Goal: Information Seeking & Learning: Check status

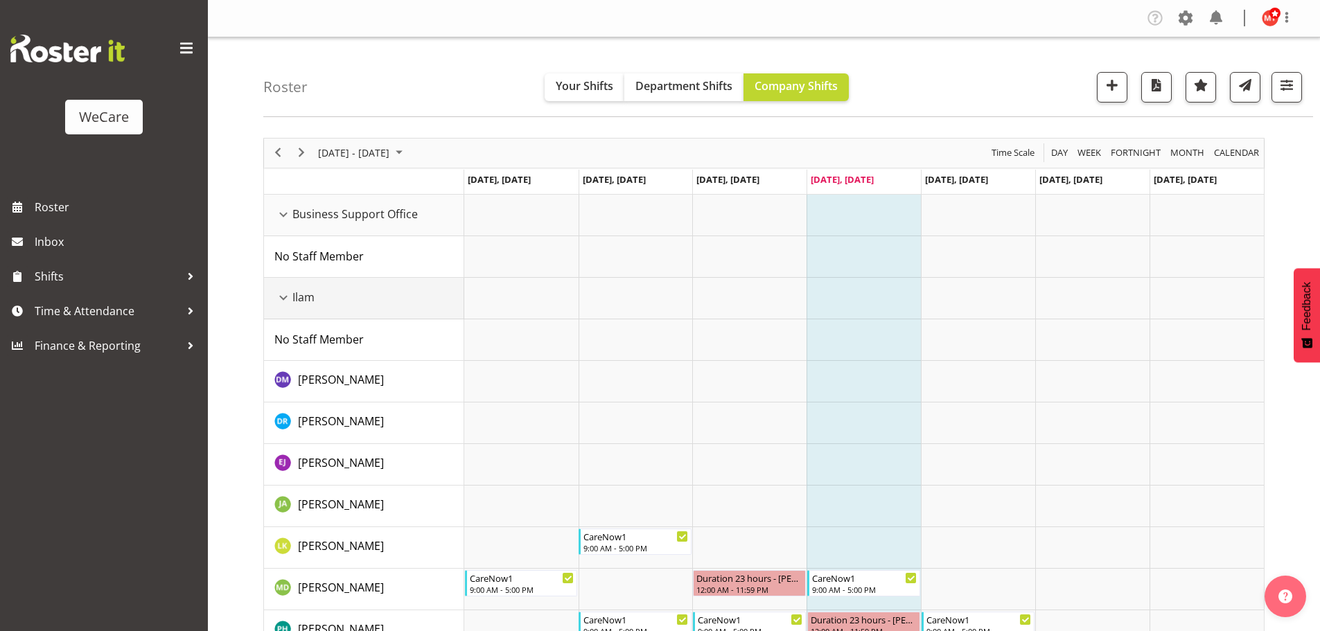
click at [279, 295] on div "Ilam resource" at bounding box center [283, 298] width 18 height 18
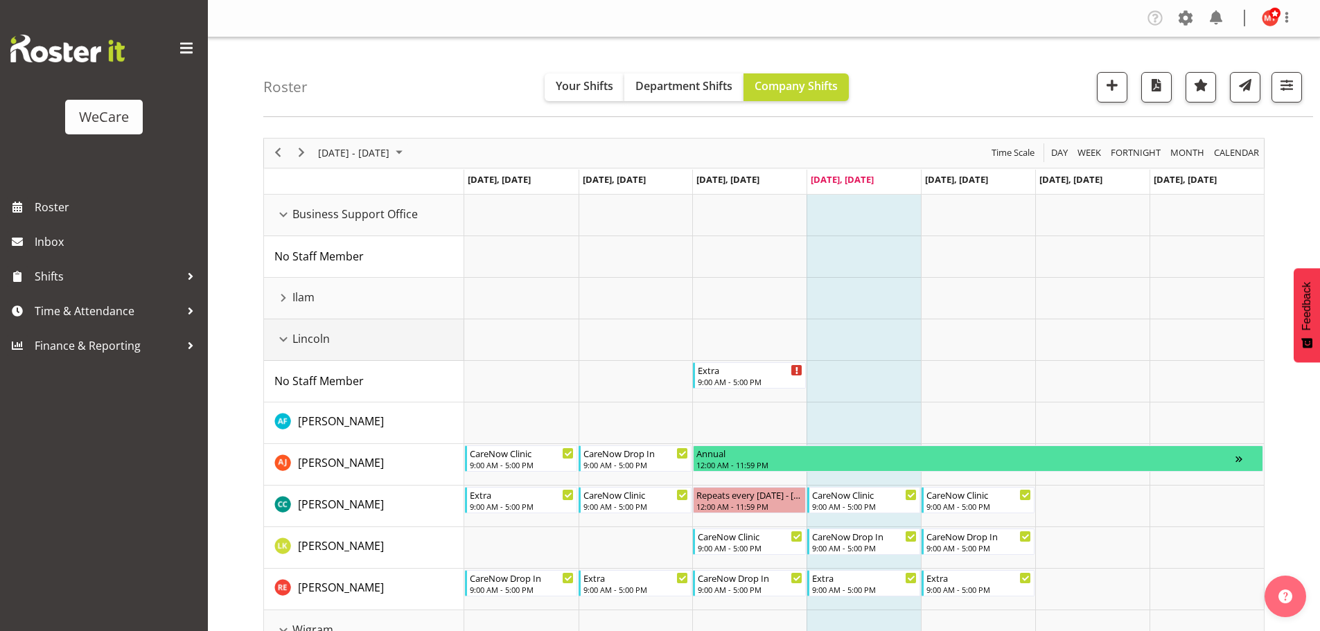
click at [278, 335] on div "Lincoln resource" at bounding box center [283, 340] width 18 height 18
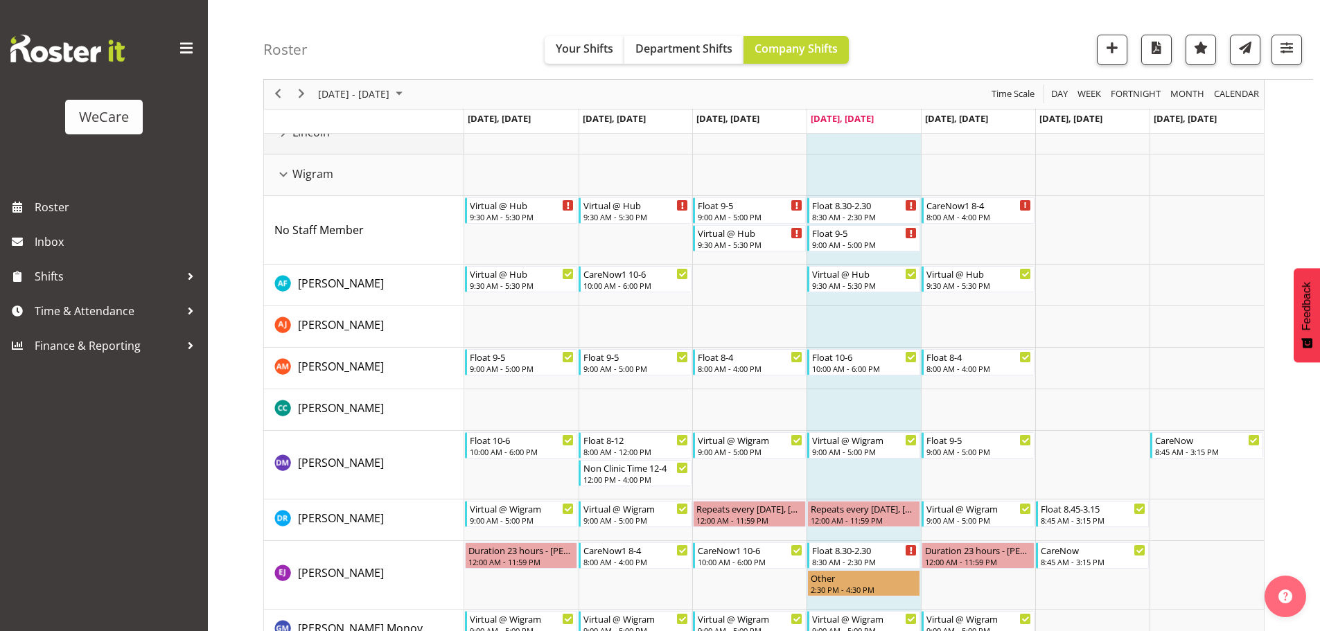
scroll to position [208, 0]
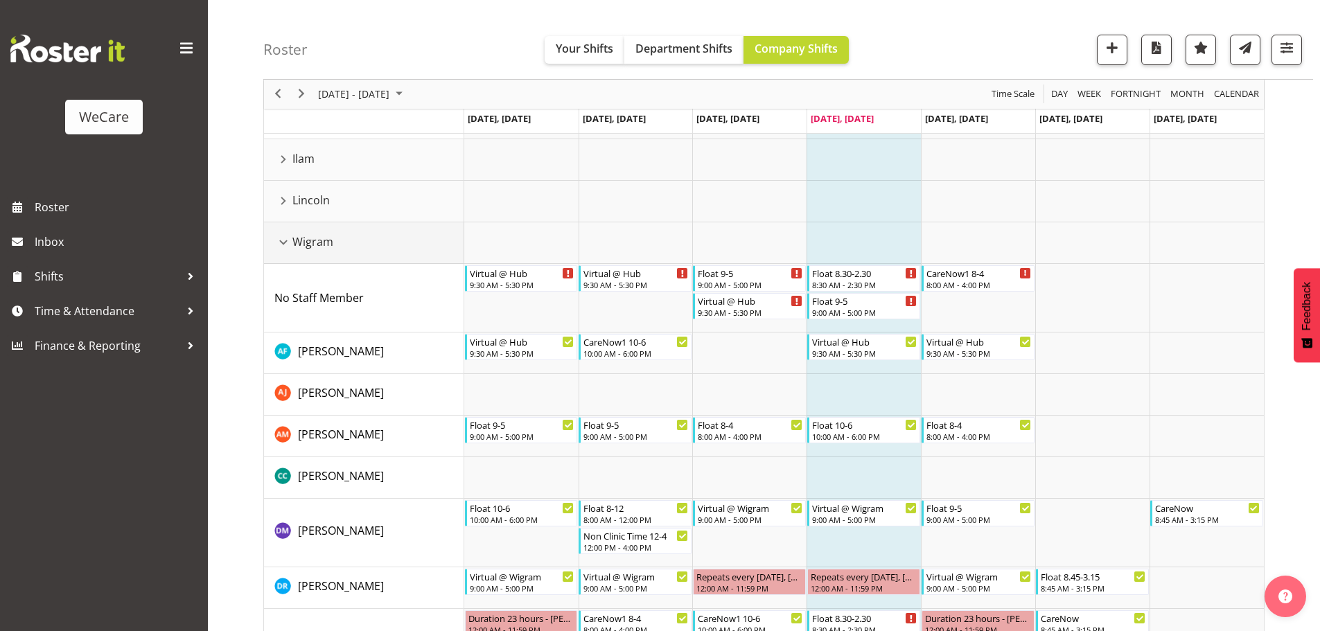
click at [282, 242] on div "Wigram resource" at bounding box center [283, 243] width 18 height 18
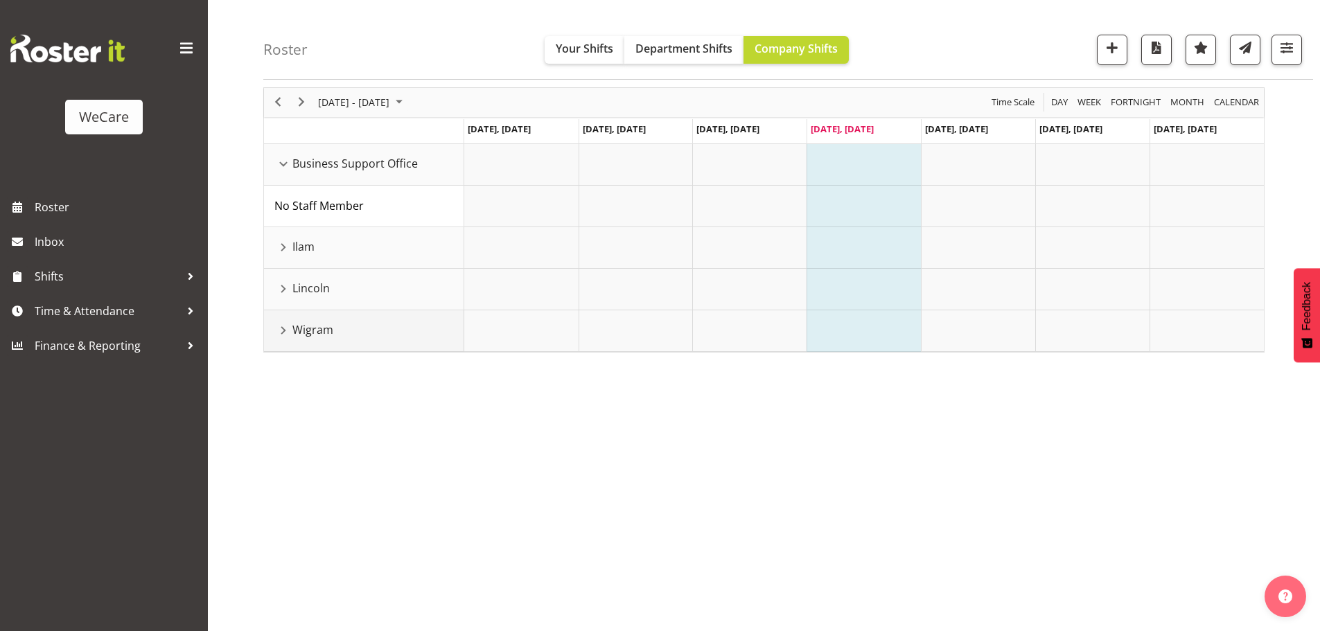
scroll to position [51, 0]
click at [277, 329] on div "Wigram resource" at bounding box center [283, 331] width 18 height 18
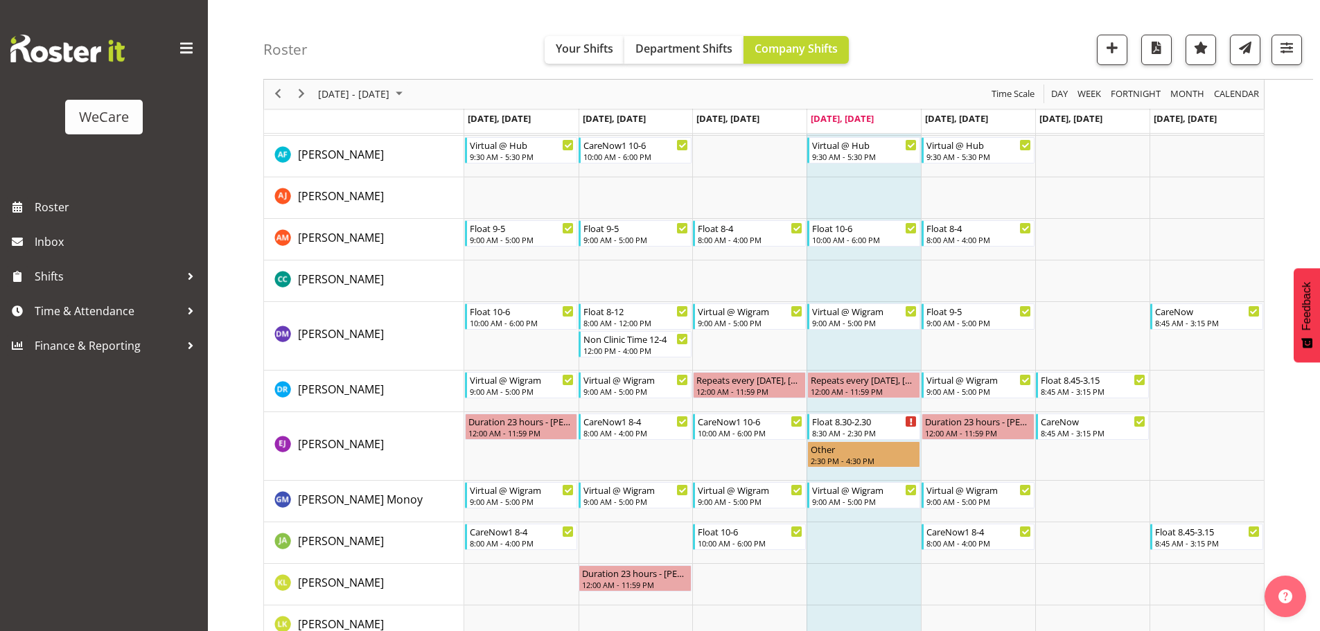
scroll to position [279, 0]
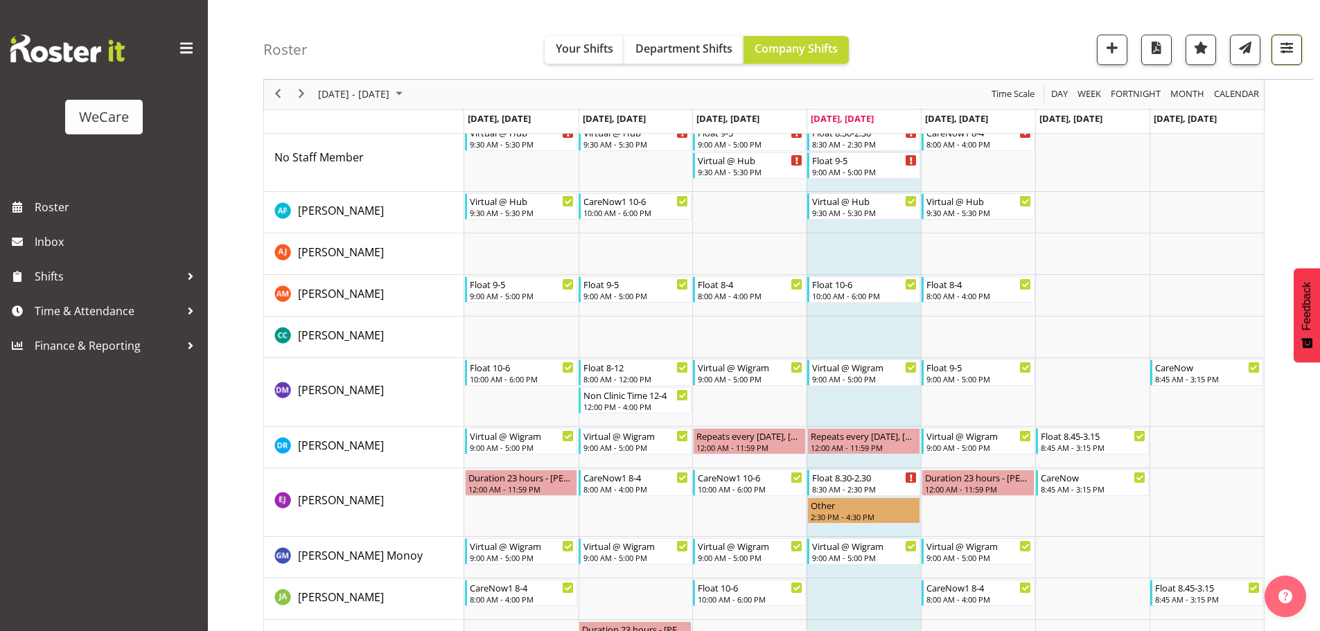
click at [1285, 53] on span "button" at bounding box center [1287, 48] width 18 height 18
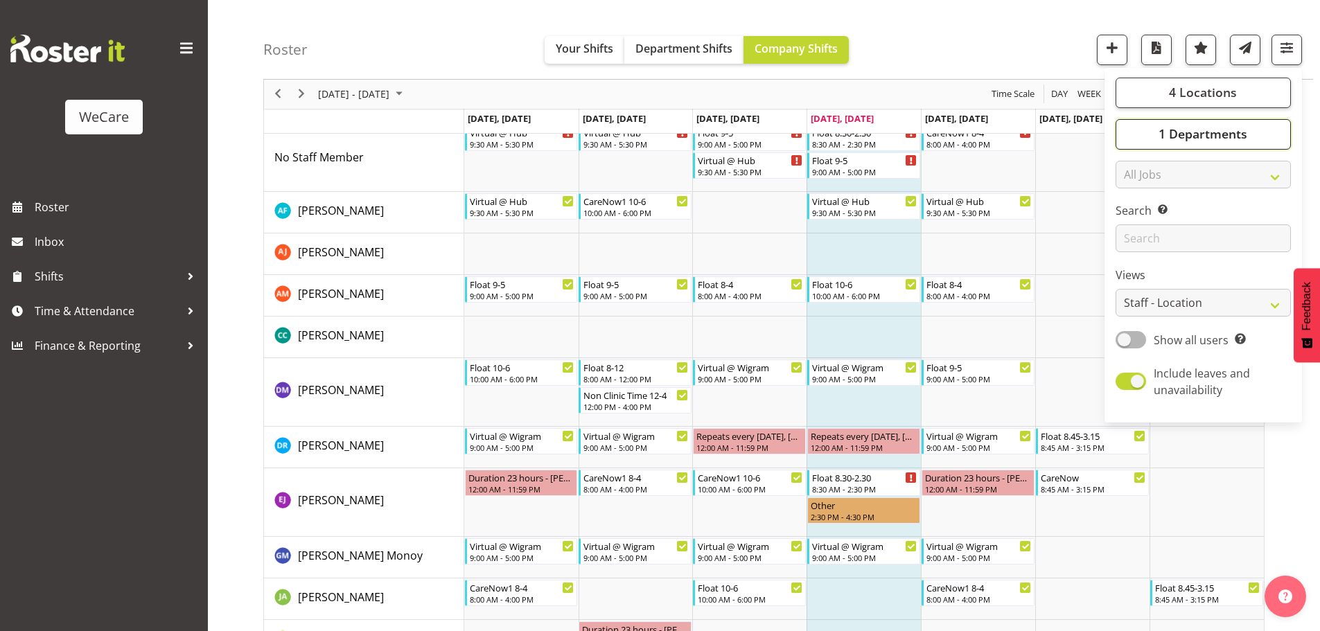
click at [1173, 130] on span "1 Departments" at bounding box center [1203, 134] width 89 height 17
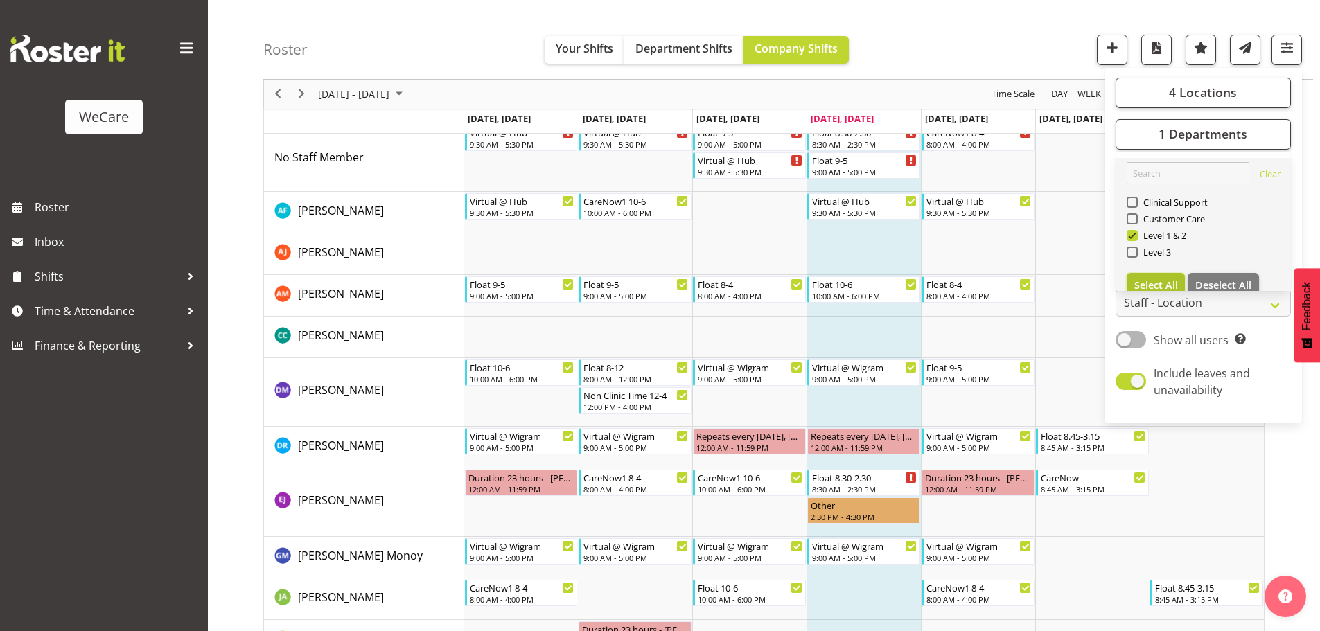
click at [1162, 281] on span "Select All" at bounding box center [1157, 285] width 44 height 13
checkbox input "true"
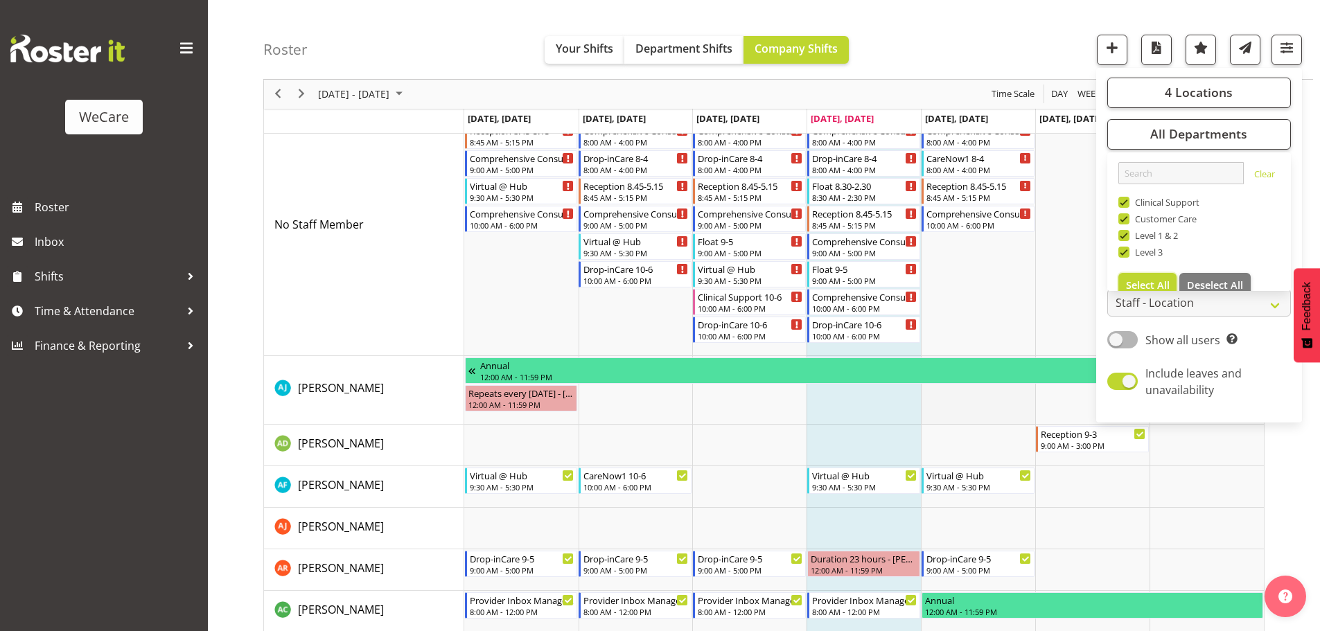
scroll to position [2567, 0]
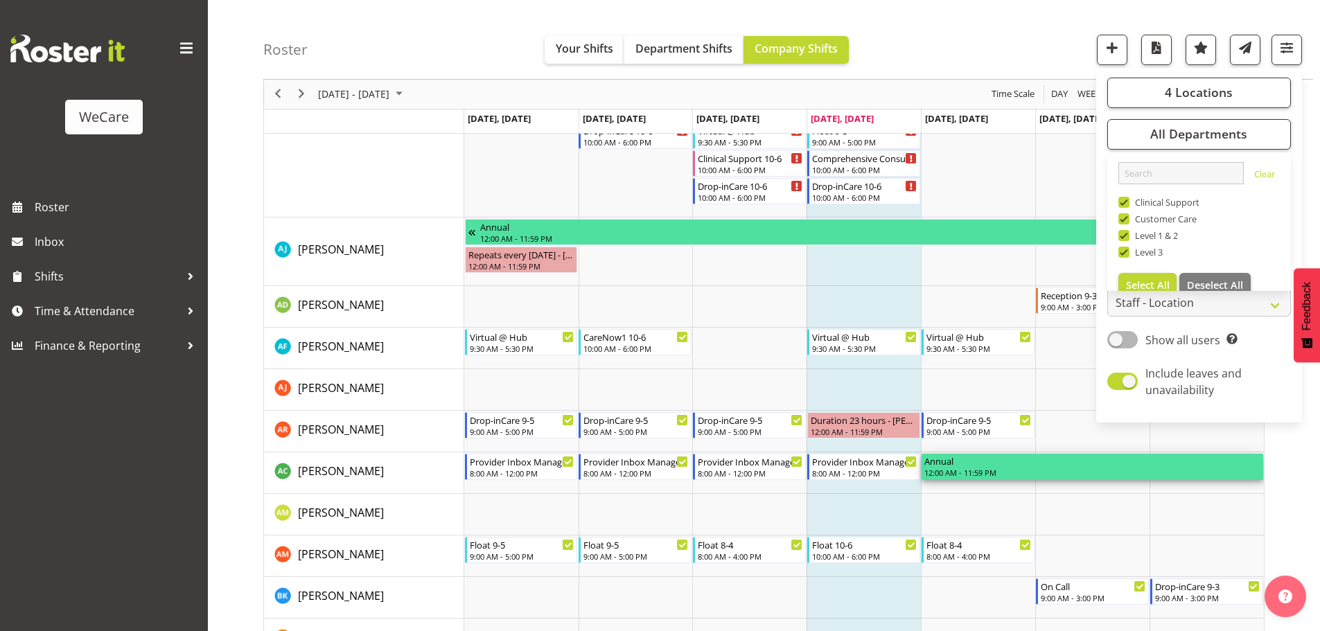
click at [969, 461] on div "Annual" at bounding box center [1093, 461] width 336 height 14
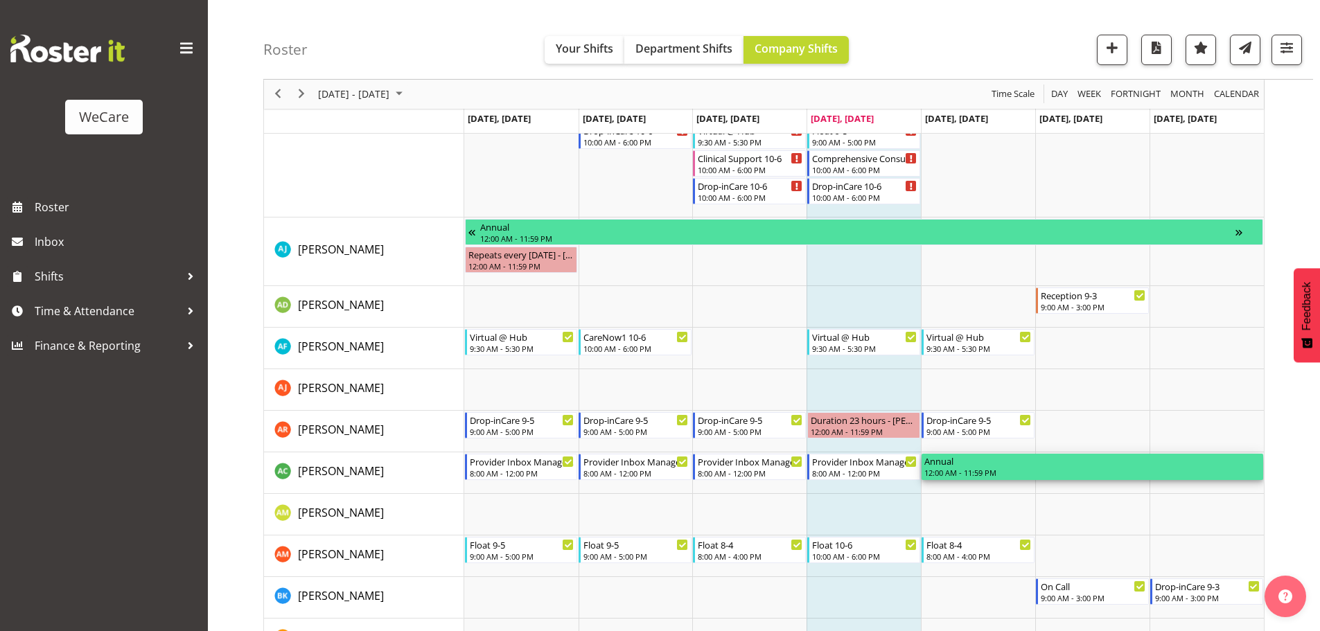
click at [969, 462] on div "Annual" at bounding box center [1093, 461] width 336 height 14
click at [980, 464] on div "Annual" at bounding box center [1093, 461] width 336 height 14
click at [980, 463] on div "Annual" at bounding box center [1093, 461] width 336 height 14
click at [1014, 469] on div "12:00 AM - 11:59 PM" at bounding box center [1093, 472] width 336 height 11
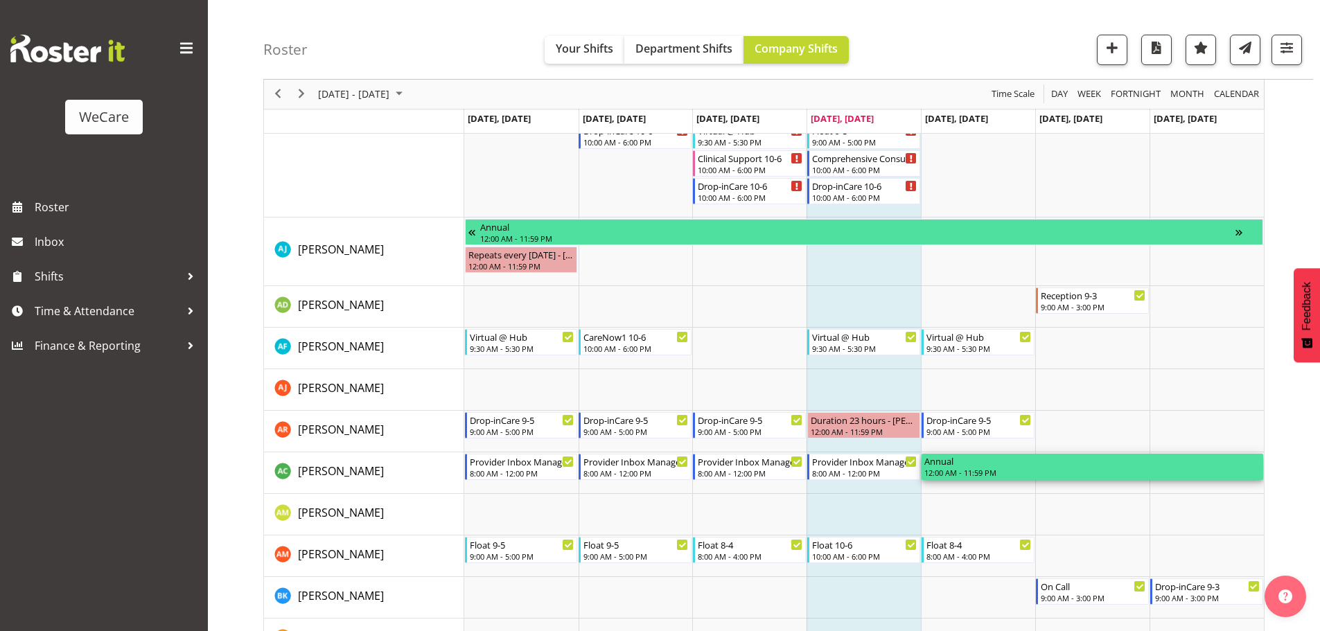
click at [1014, 470] on div "12:00 AM - 11:59 PM" at bounding box center [1093, 472] width 336 height 11
drag, startPoint x: 967, startPoint y: 467, endPoint x: 988, endPoint y: 478, distance: 23.2
click at [988, 479] on div "Annual 12:00 AM - 11:59 PM" at bounding box center [1093, 467] width 336 height 26
click at [845, 518] on td "Timeline Week of August 14, 2025" at bounding box center [864, 515] width 114 height 42
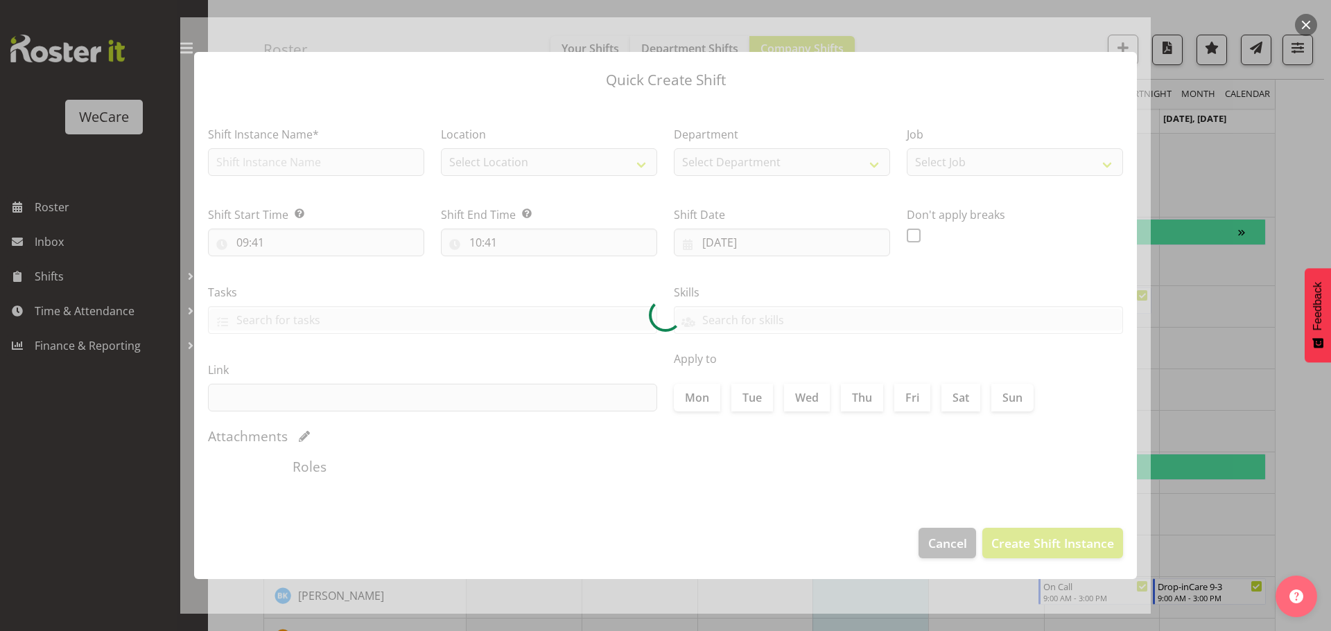
checkbox input "true"
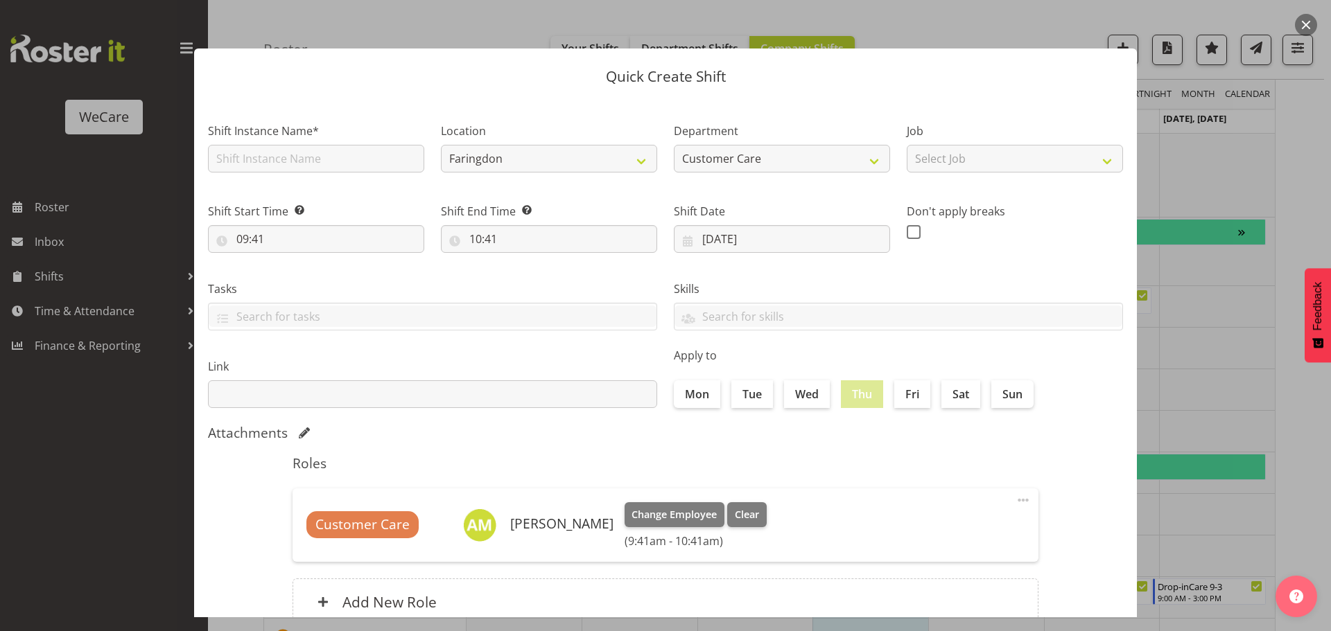
click at [1222, 366] on div at bounding box center [665, 315] width 1331 height 631
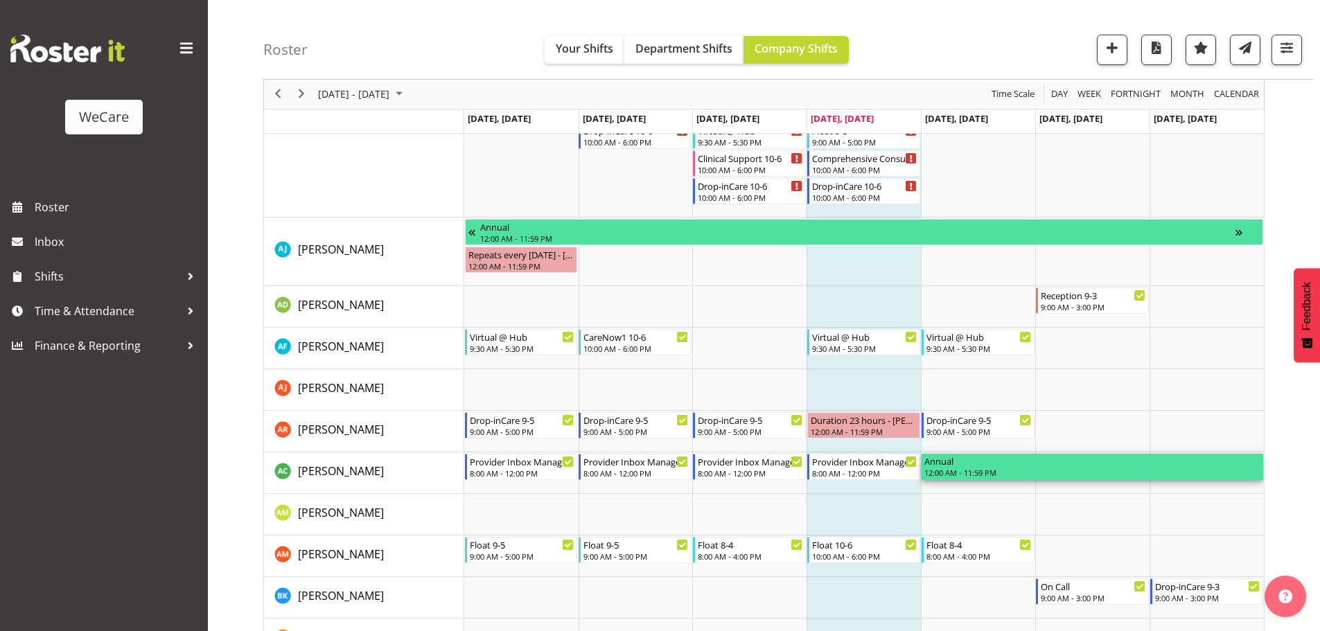
click at [1033, 469] on div "12:00 AM - 11:59 PM" at bounding box center [1093, 472] width 336 height 11
click at [175, 315] on span "Time & Attendance" at bounding box center [108, 311] width 146 height 21
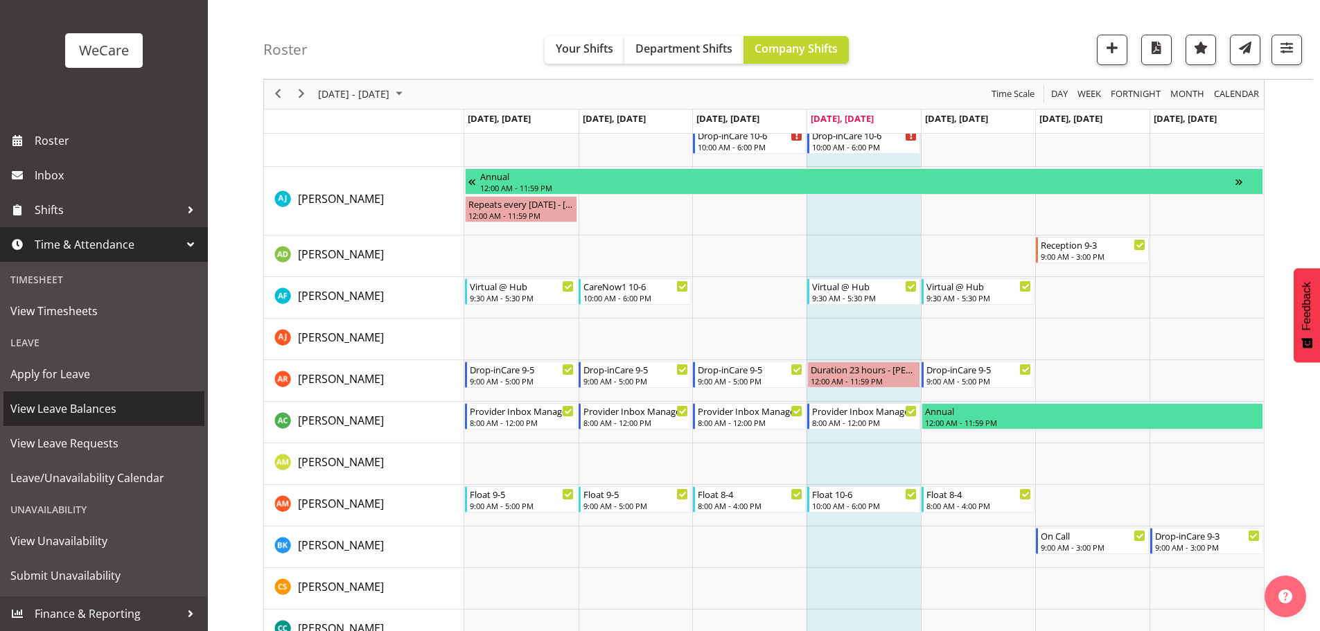
scroll to position [2636, 0]
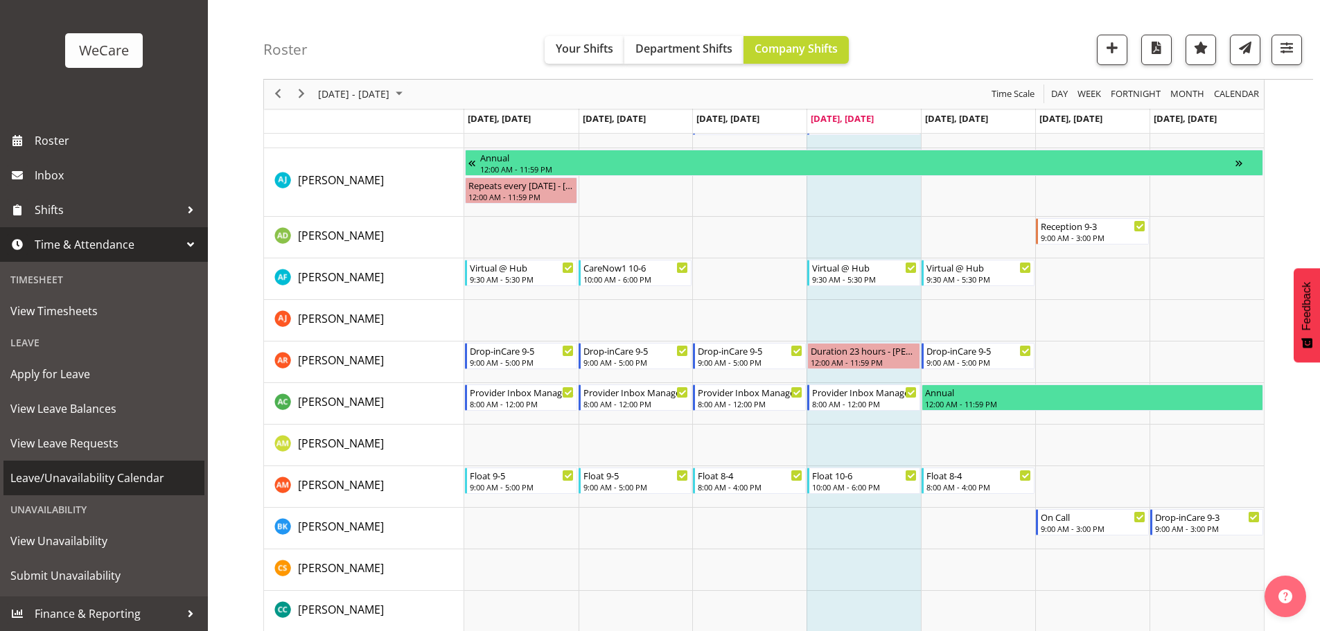
click at [84, 483] on span "Leave/Unavailability Calendar" at bounding box center [103, 478] width 187 height 21
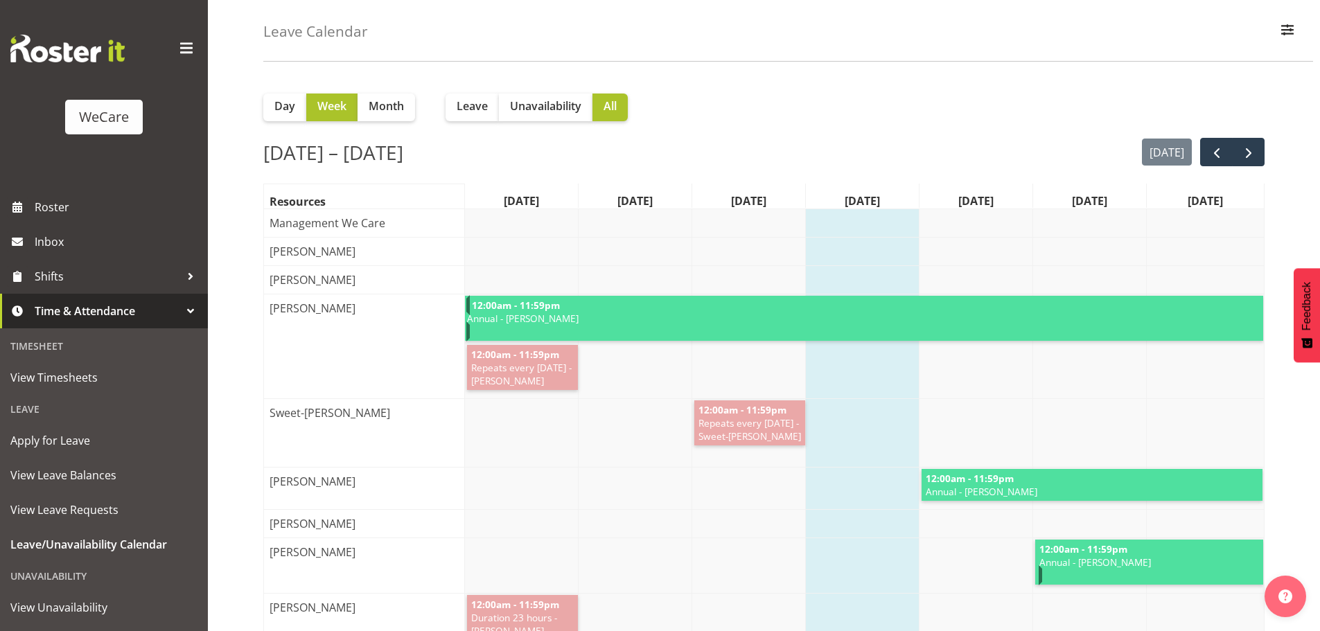
scroll to position [69, 0]
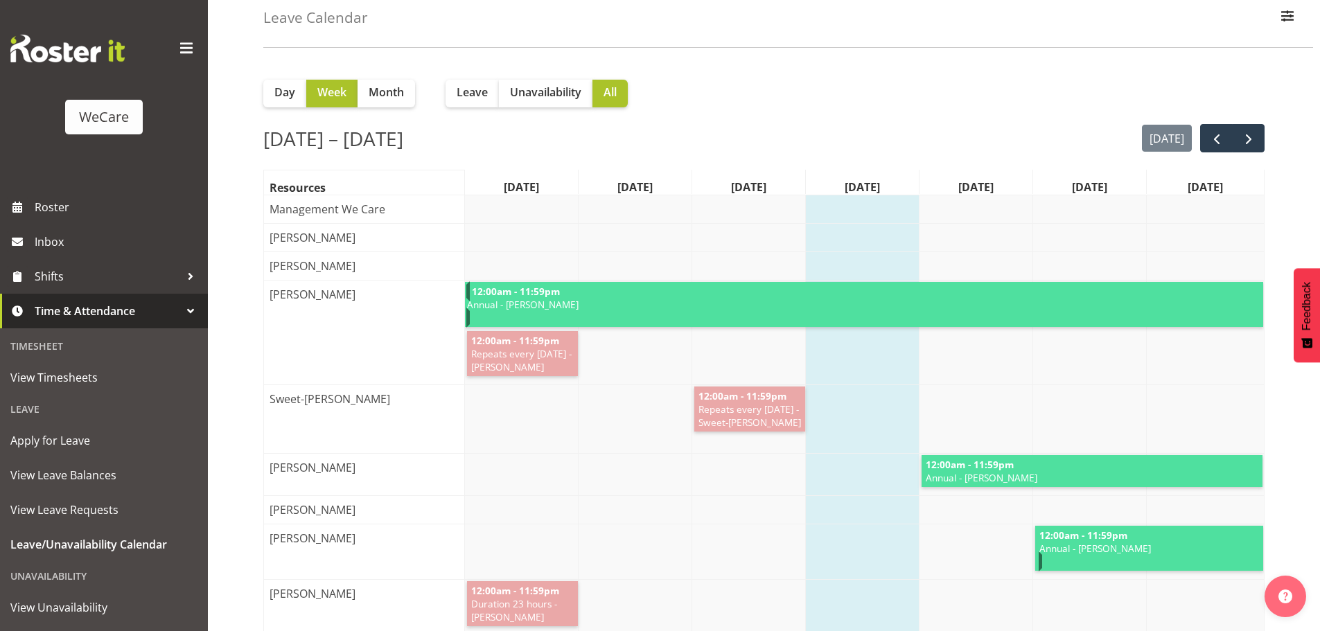
click at [991, 471] on span "12:00am - 11:59pm" at bounding box center [970, 464] width 91 height 13
drag, startPoint x: 1009, startPoint y: 476, endPoint x: 981, endPoint y: 478, distance: 27.8
click at [981, 471] on span "12:00am - 11:59pm" at bounding box center [970, 464] width 91 height 13
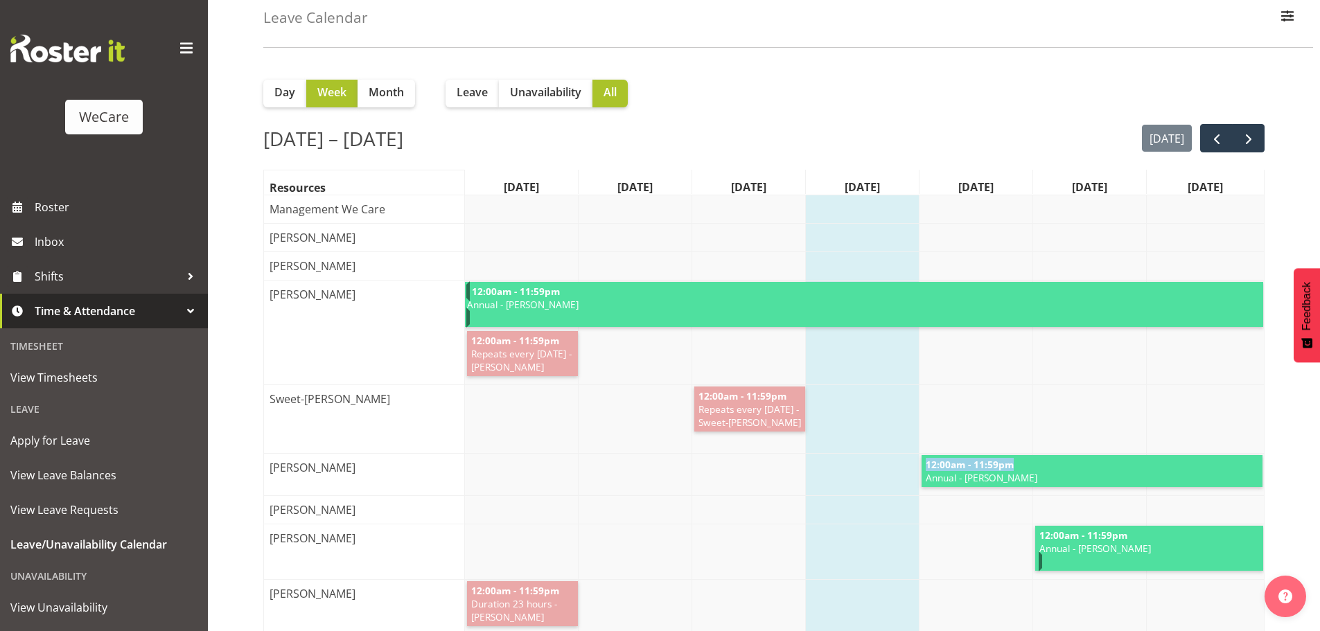
click at [1090, 478] on link "12:00am - 11:59pm Annual - Andrew Casburn" at bounding box center [1093, 471] width 342 height 32
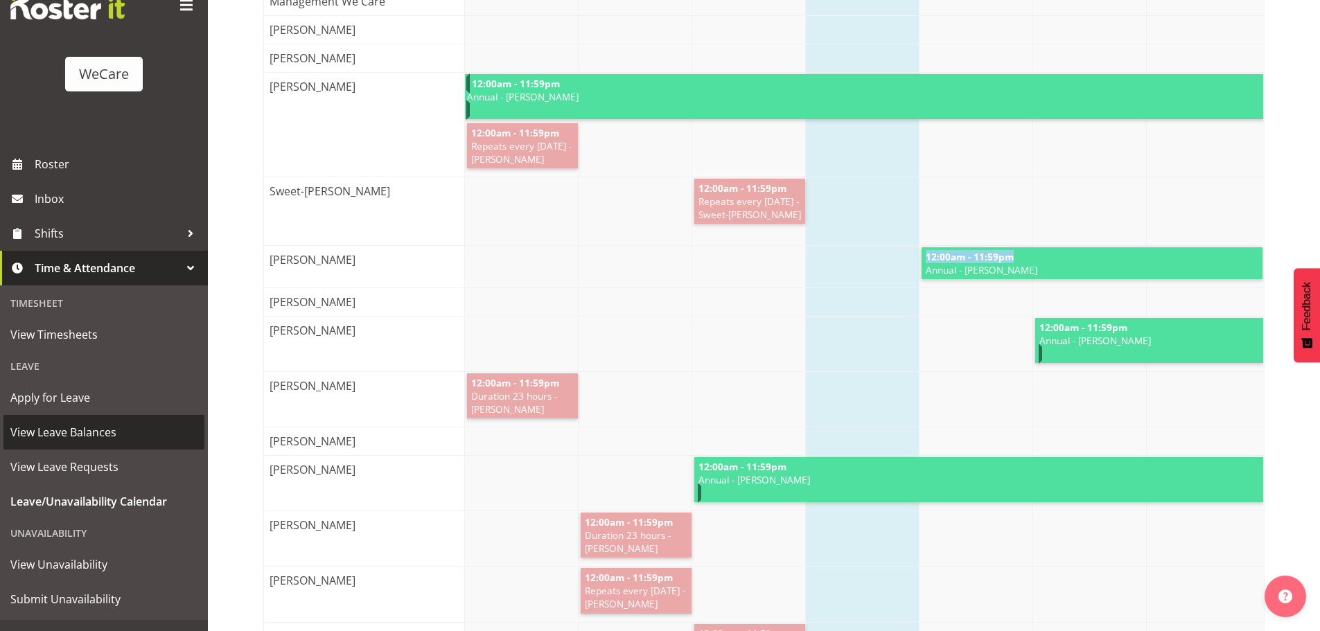
scroll to position [67, 0]
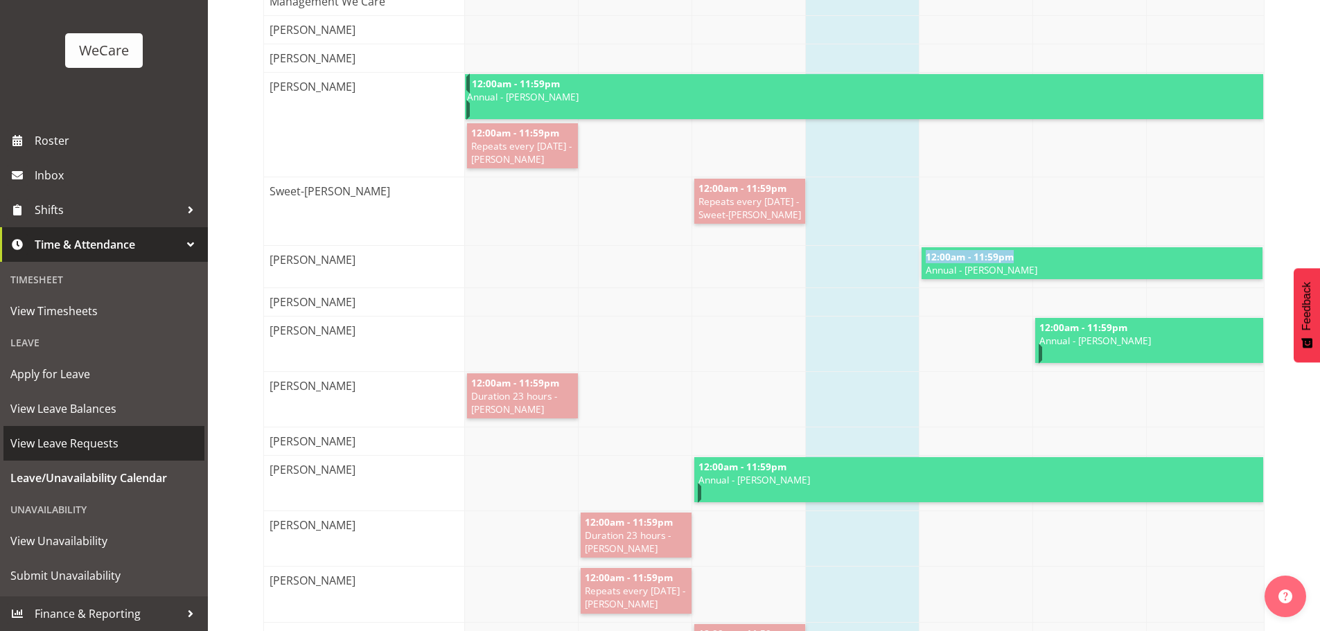
click at [112, 445] on span "View Leave Requests" at bounding box center [103, 443] width 187 height 21
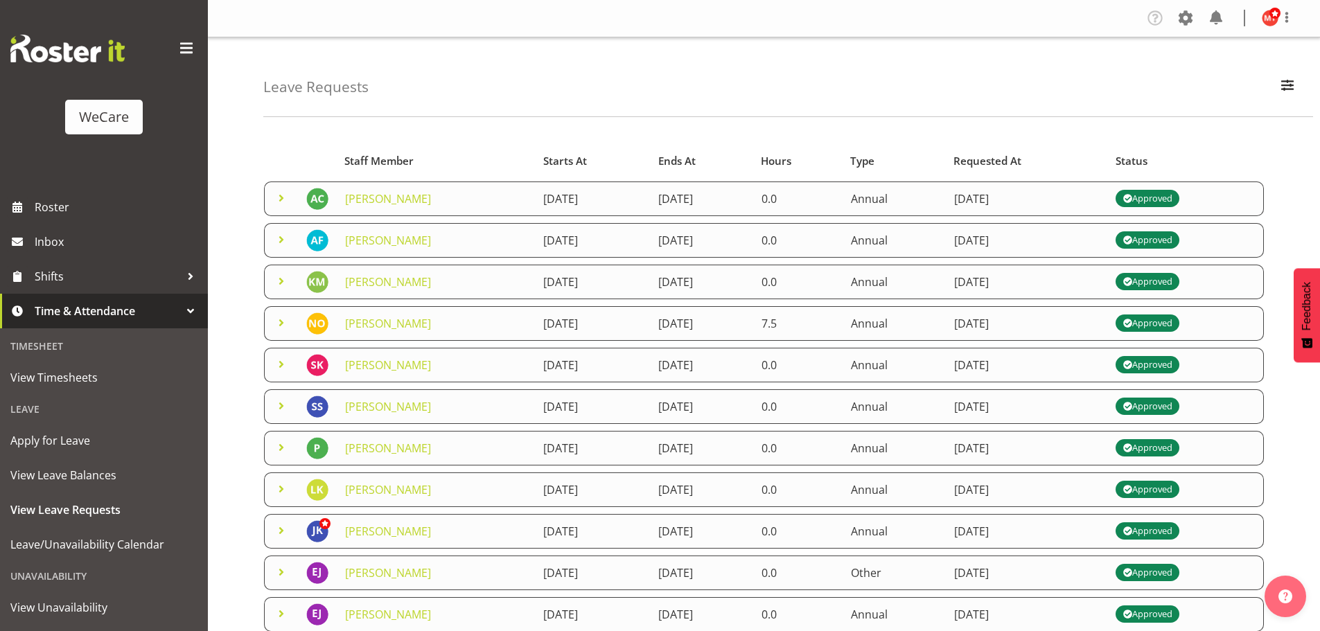
click at [279, 204] on span at bounding box center [281, 198] width 17 height 17
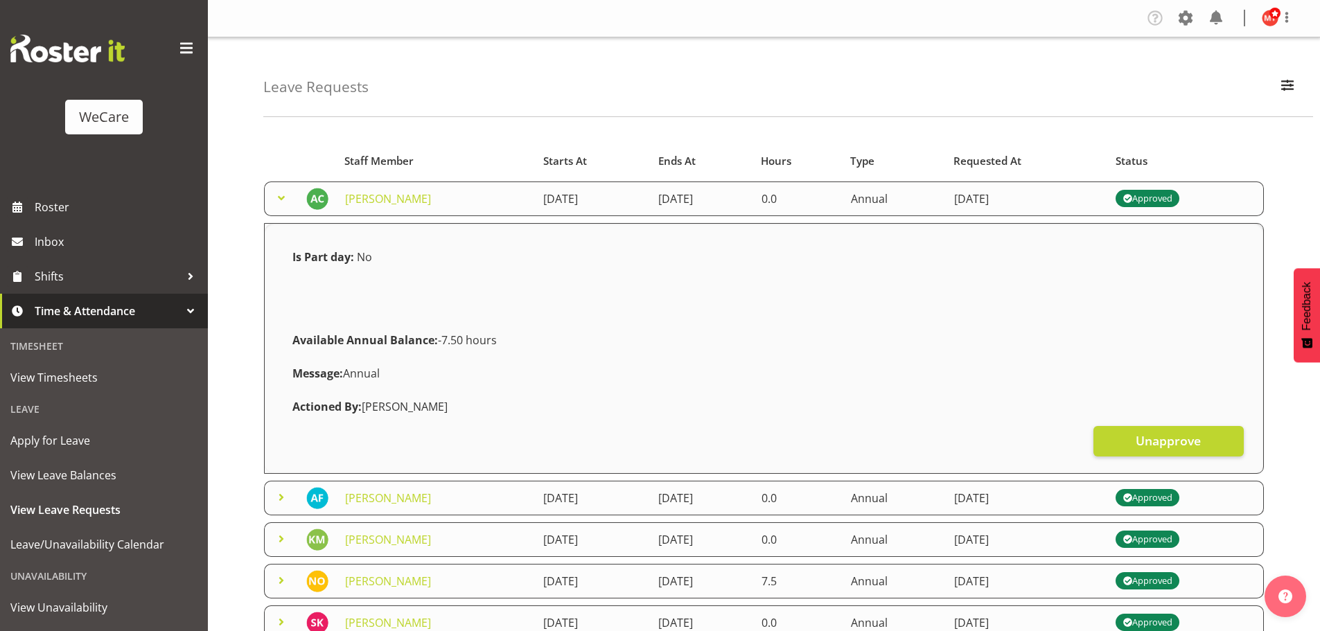
click at [280, 204] on span at bounding box center [281, 198] width 17 height 17
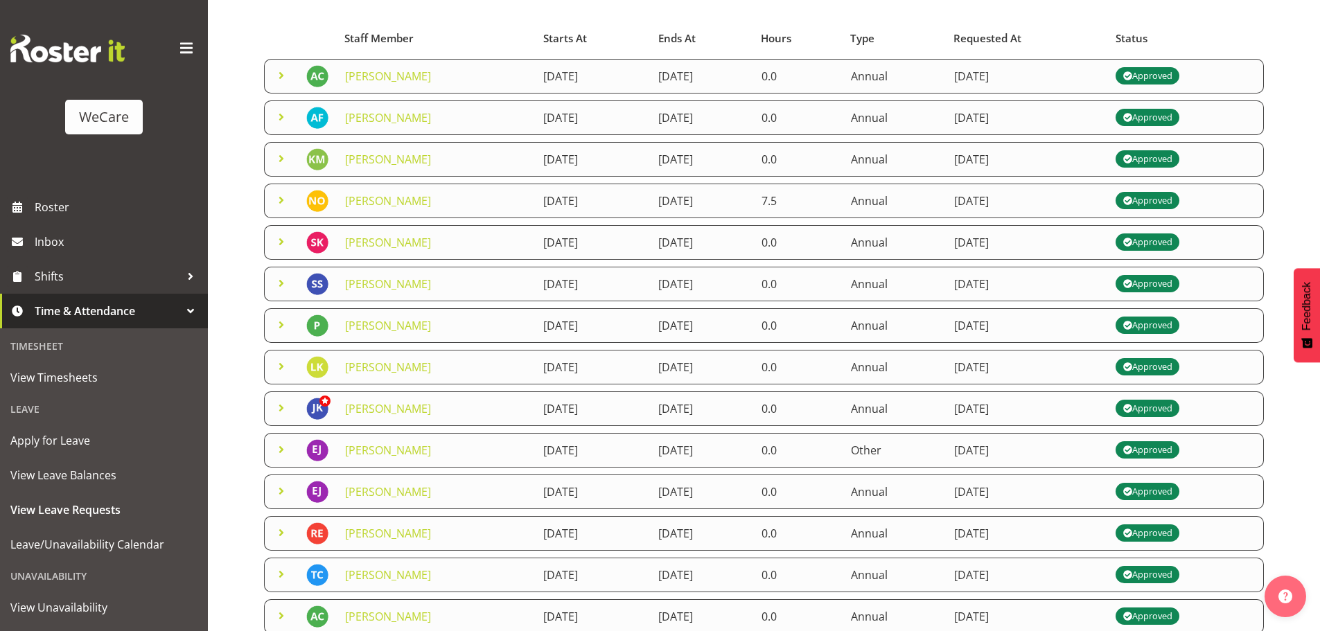
scroll to position [101, 0]
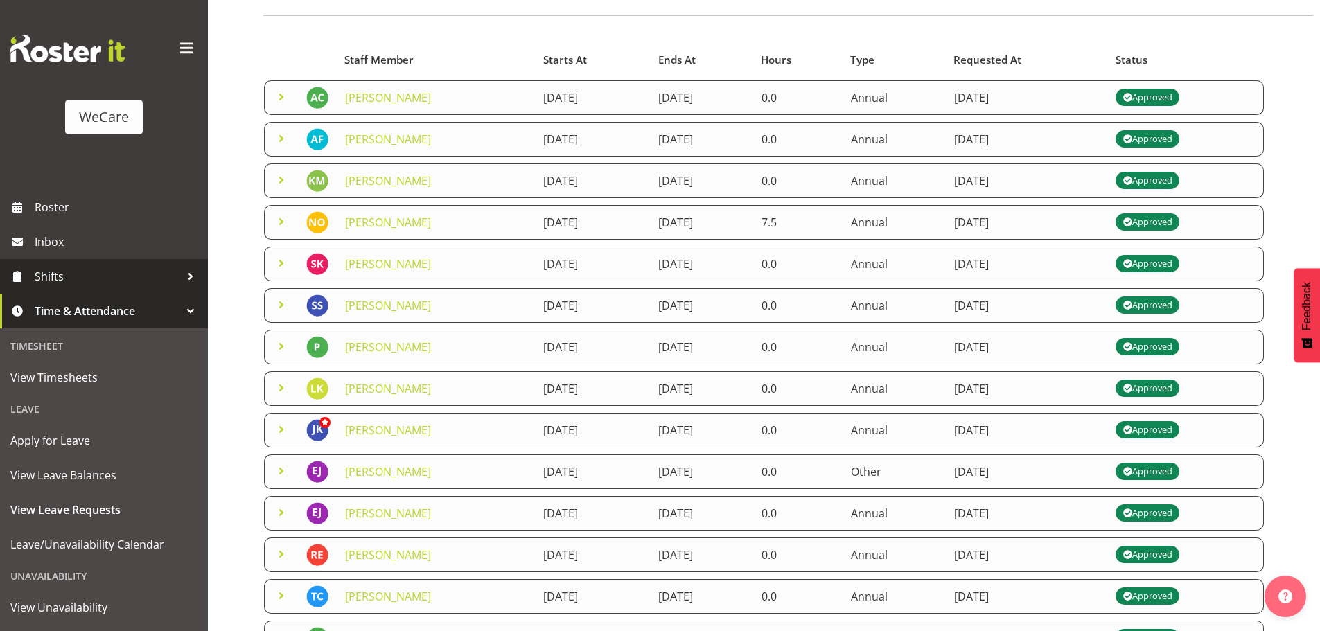
click at [102, 274] on span "Shifts" at bounding box center [108, 276] width 146 height 21
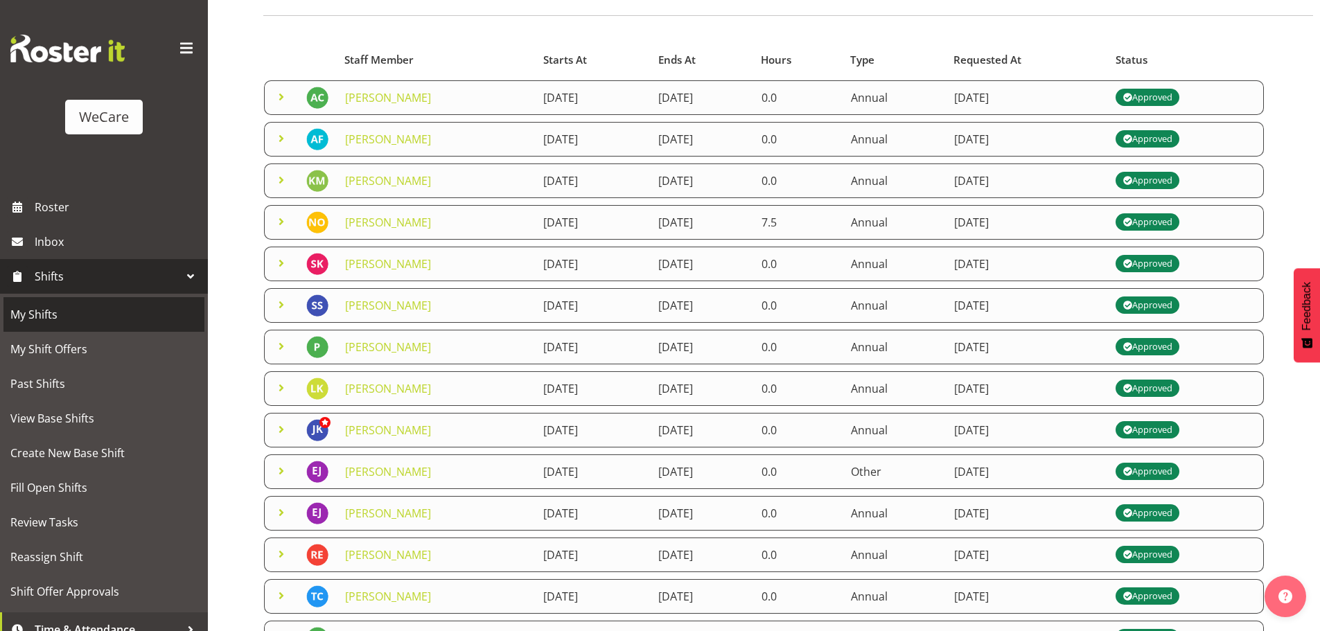
click at [41, 312] on span "My Shifts" at bounding box center [103, 314] width 187 height 21
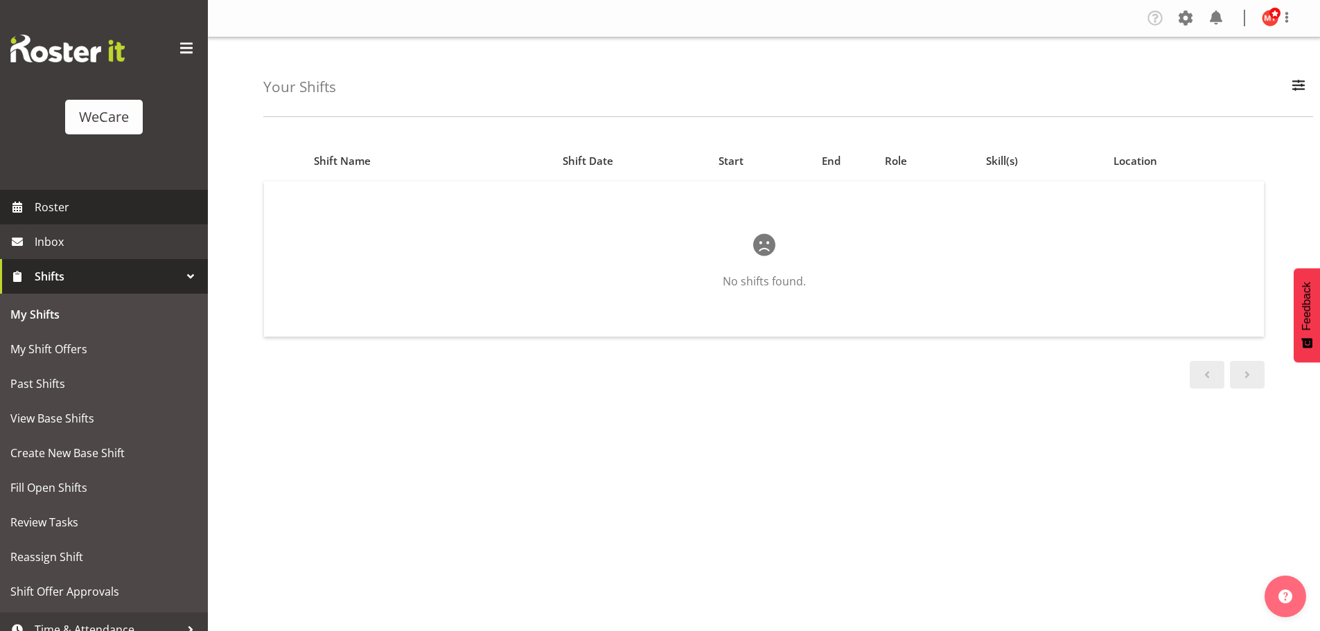
click at [62, 209] on span "Roster" at bounding box center [118, 207] width 166 height 21
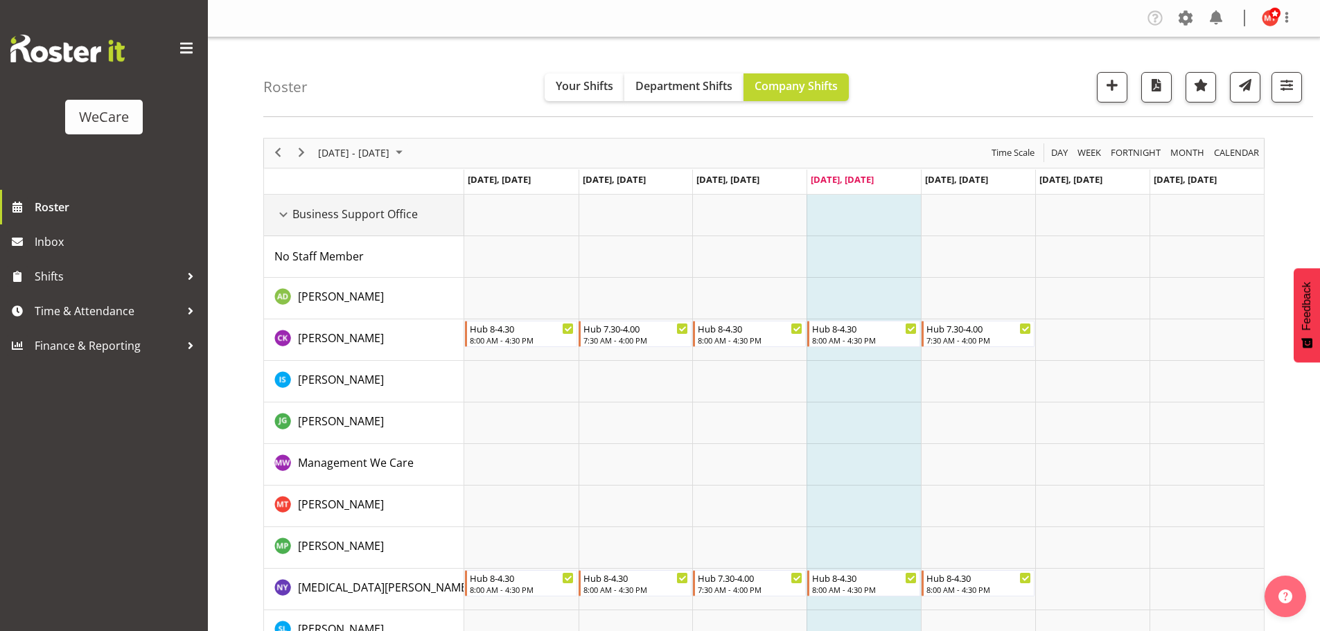
click at [283, 215] on div "Business Support Office resource" at bounding box center [283, 215] width 18 height 18
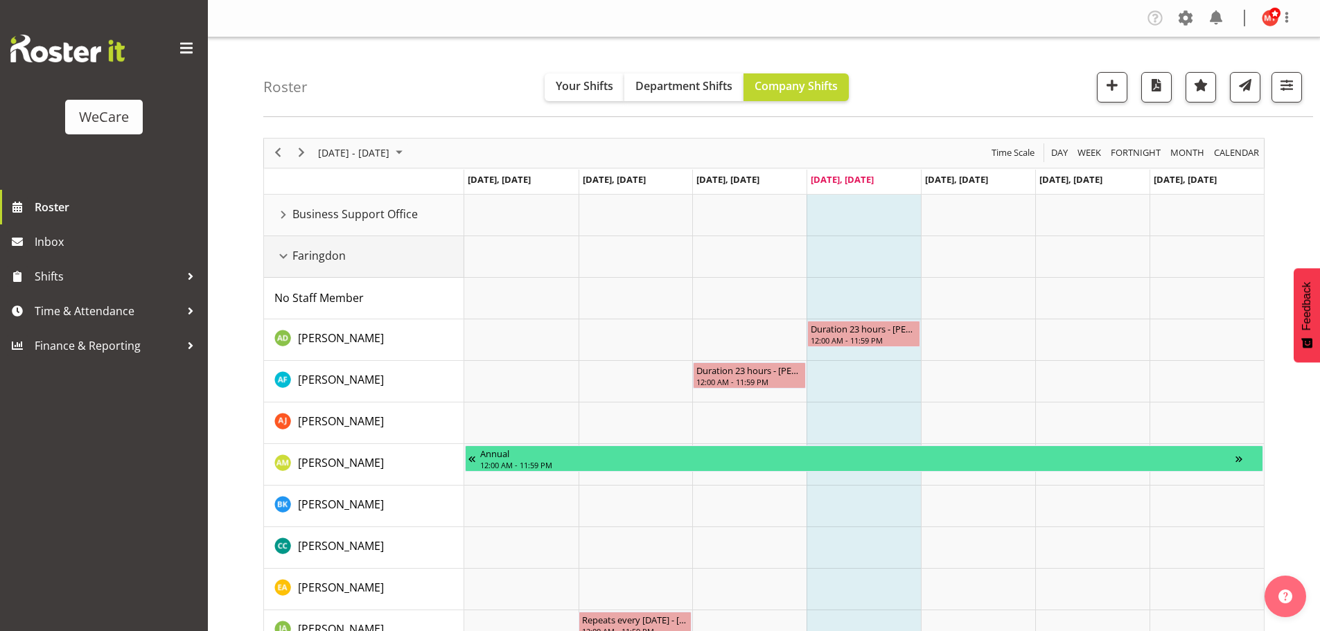
click at [288, 260] on div "Faringdon resource" at bounding box center [283, 256] width 18 height 18
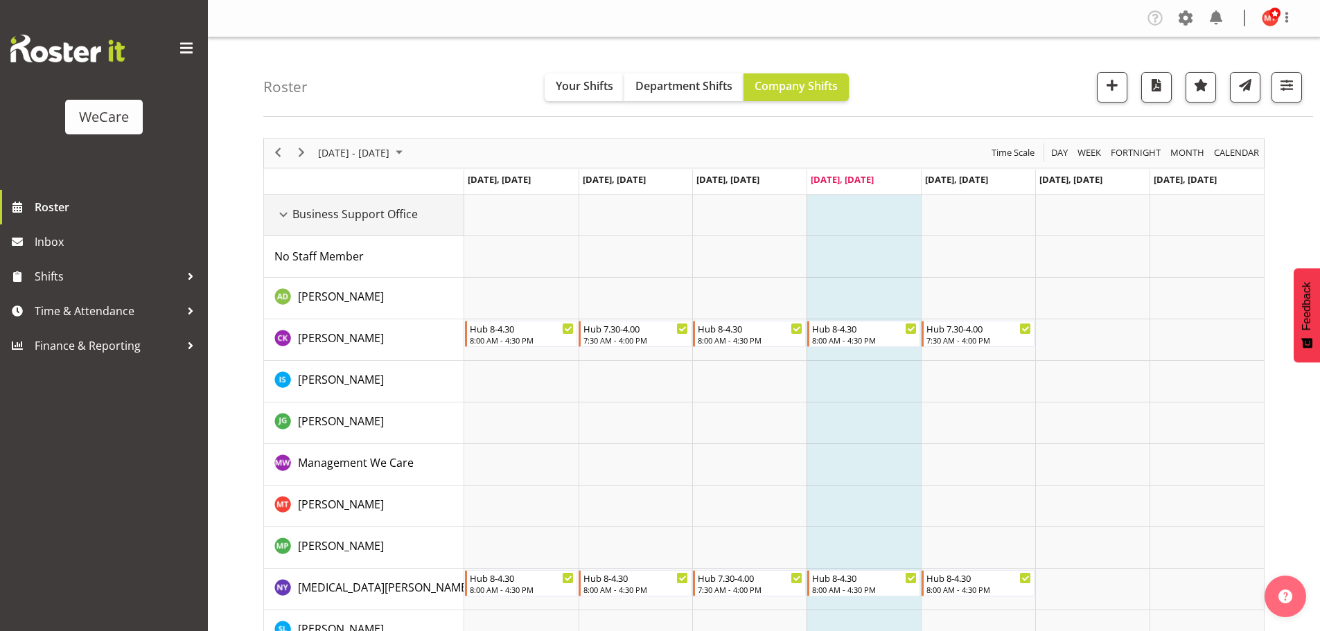
click at [281, 218] on div "Business Support Office resource" at bounding box center [283, 215] width 18 height 18
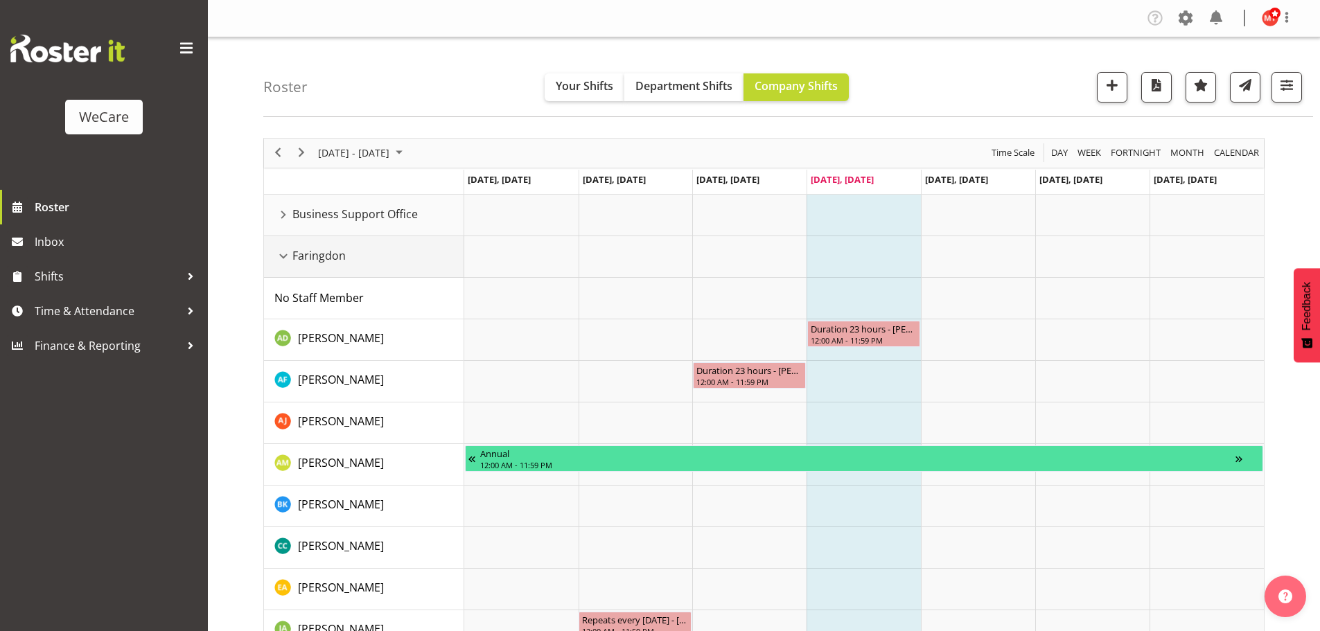
click at [282, 262] on div "Faringdon resource" at bounding box center [283, 256] width 18 height 18
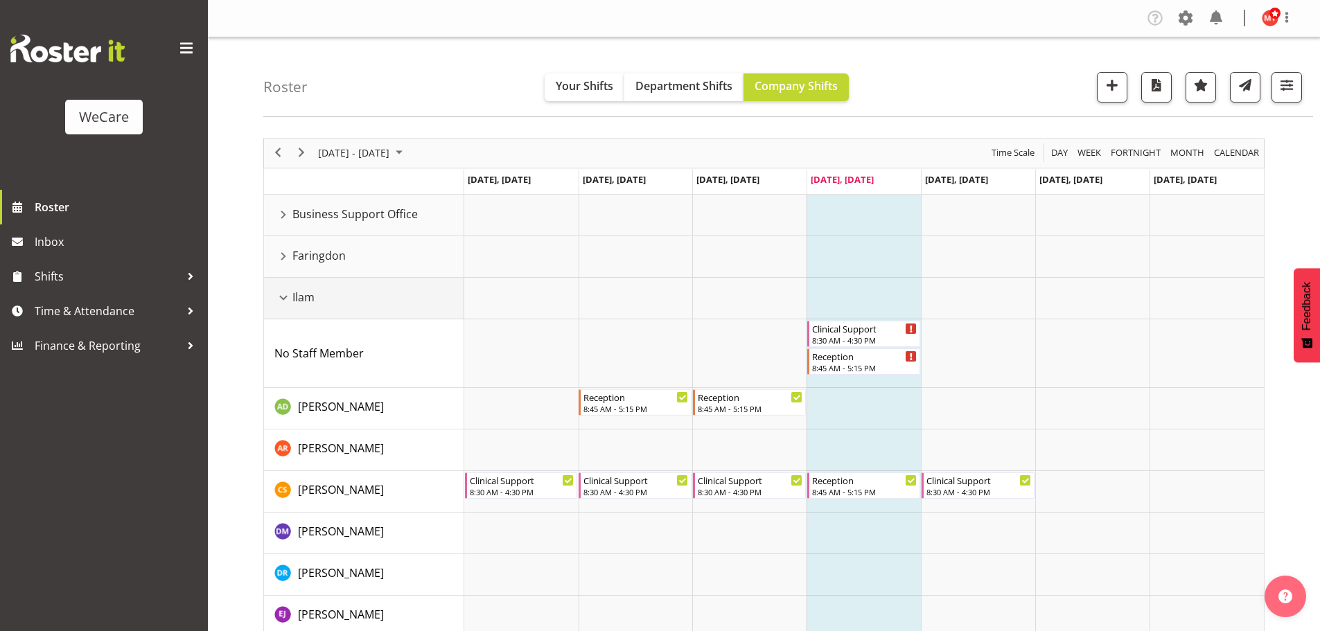
click at [283, 299] on div "Ilam resource" at bounding box center [283, 298] width 18 height 18
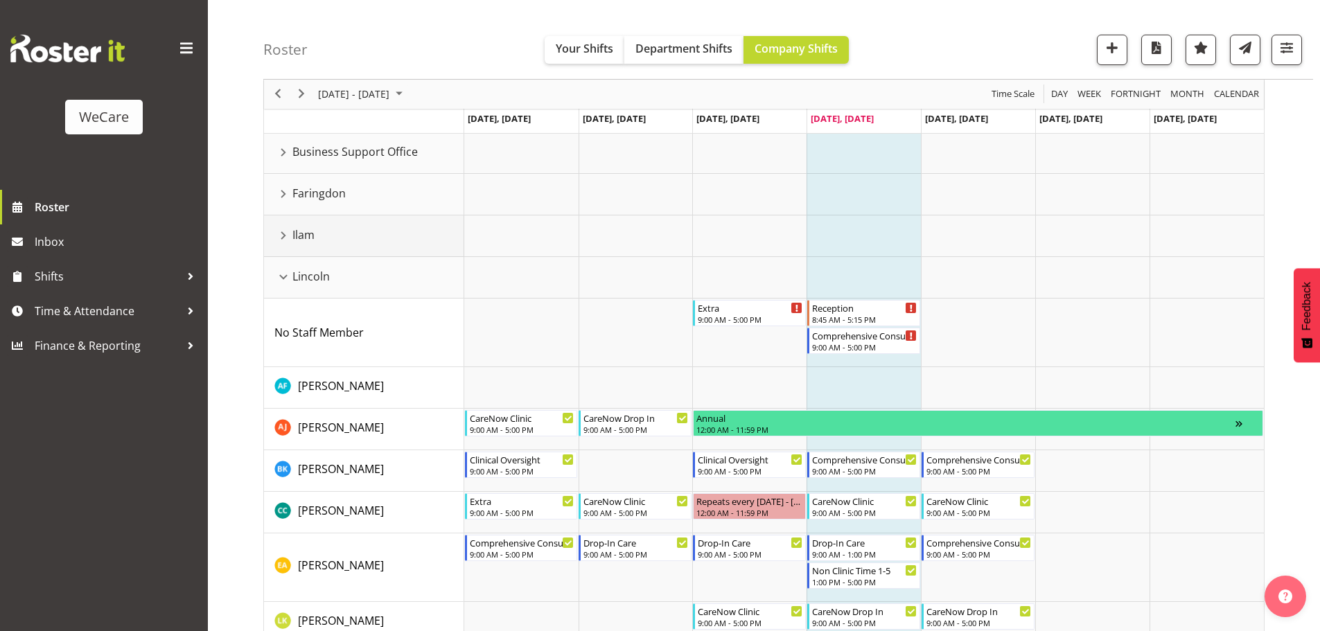
scroll to position [139, 0]
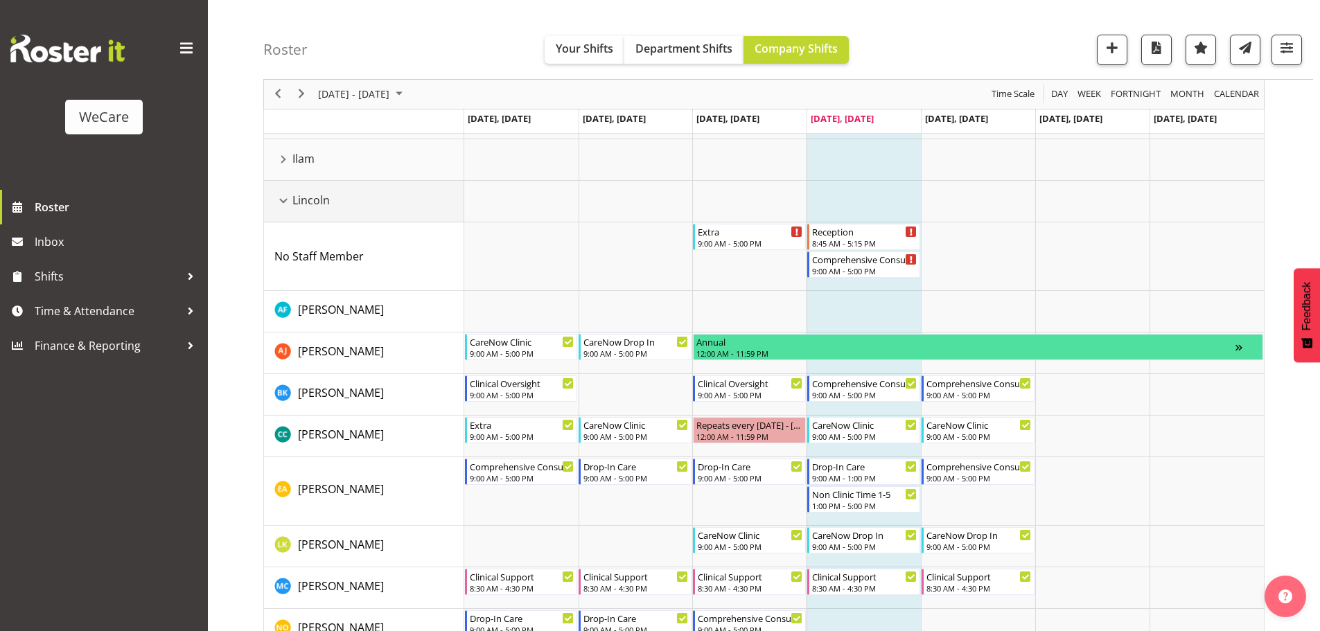
click at [280, 205] on div "Lincoln resource" at bounding box center [283, 201] width 18 height 18
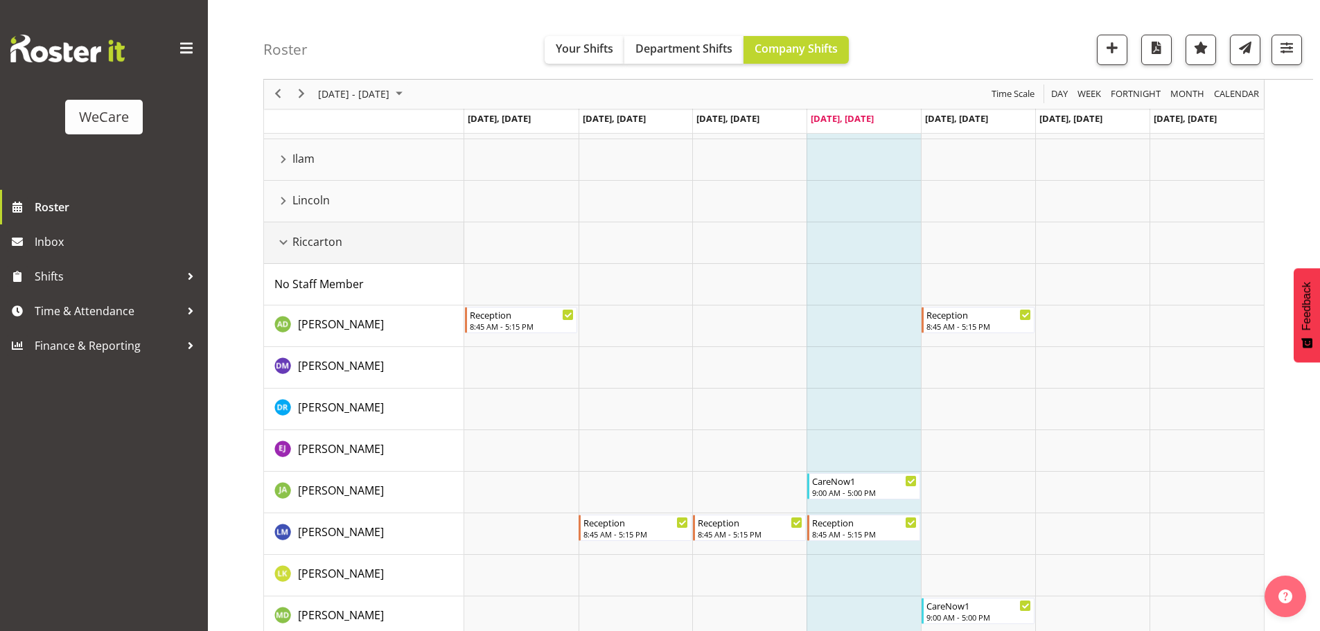
click at [281, 244] on div "Riccarton resource" at bounding box center [283, 243] width 18 height 18
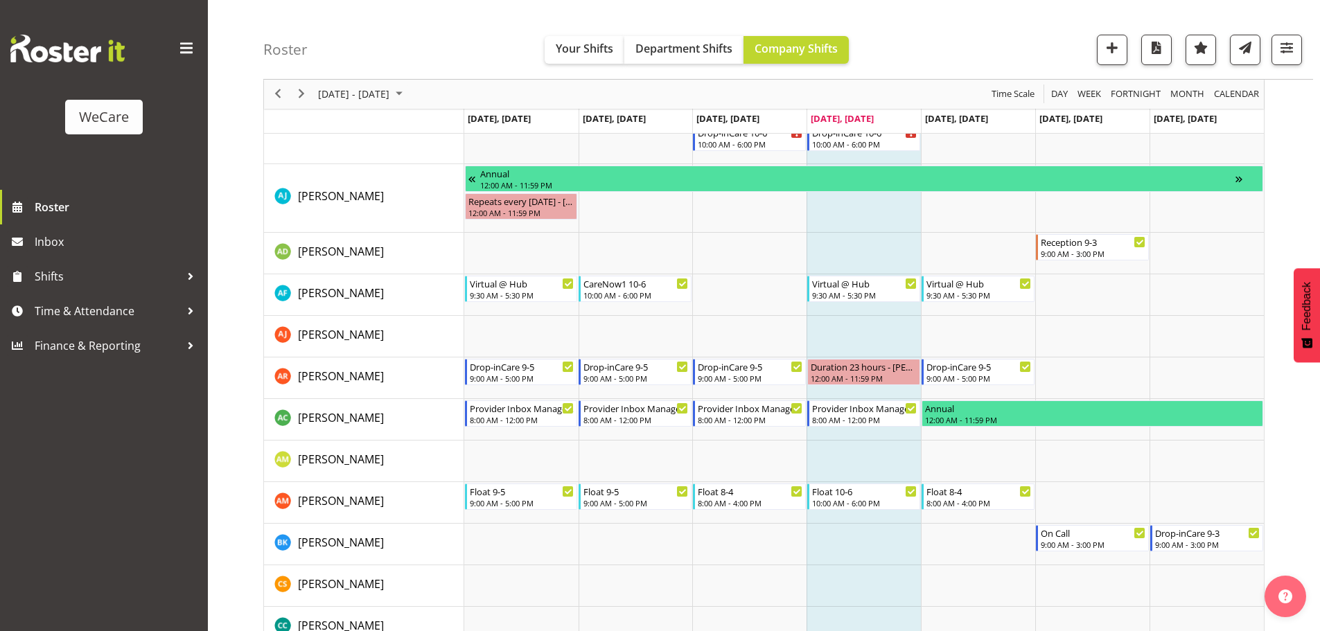
scroll to position [555, 0]
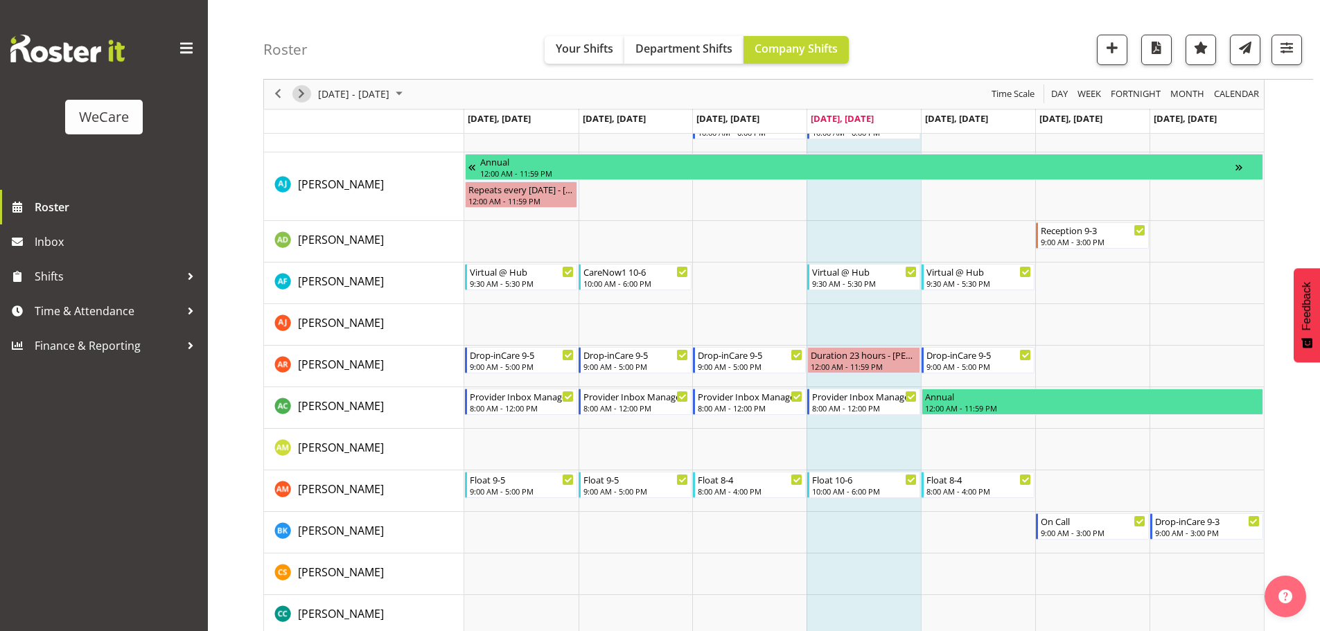
click at [305, 95] on span "Next" at bounding box center [301, 94] width 17 height 17
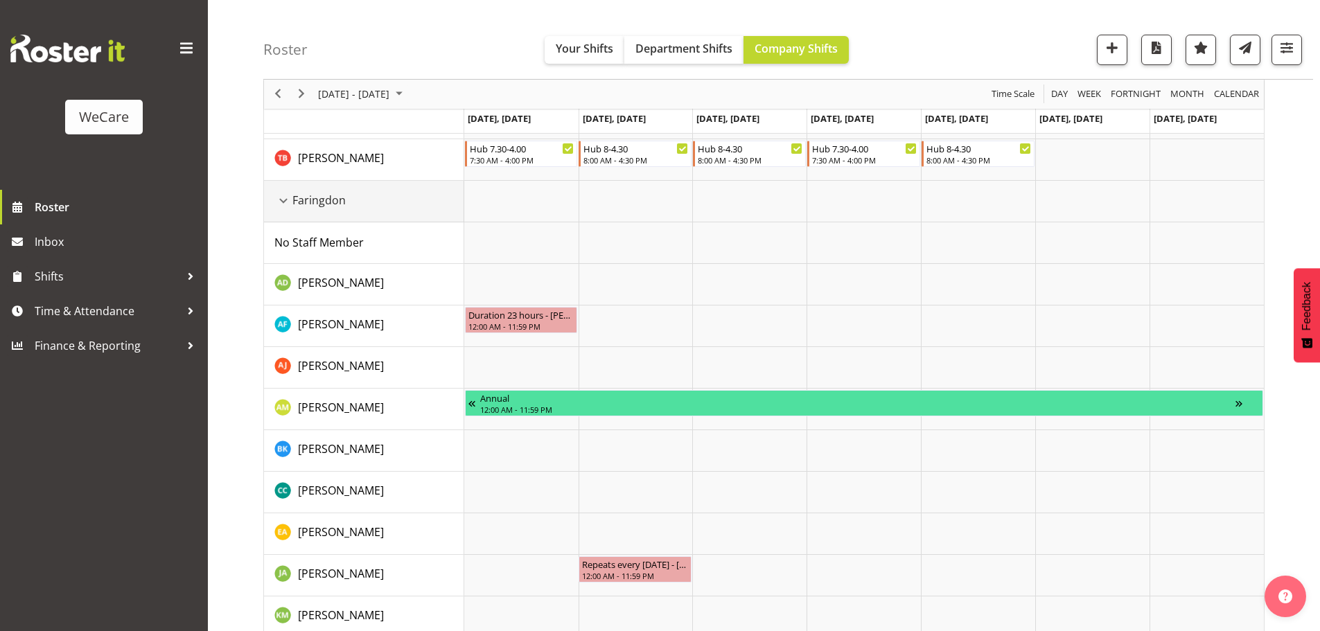
click at [283, 206] on div "Faringdon resource" at bounding box center [283, 201] width 18 height 18
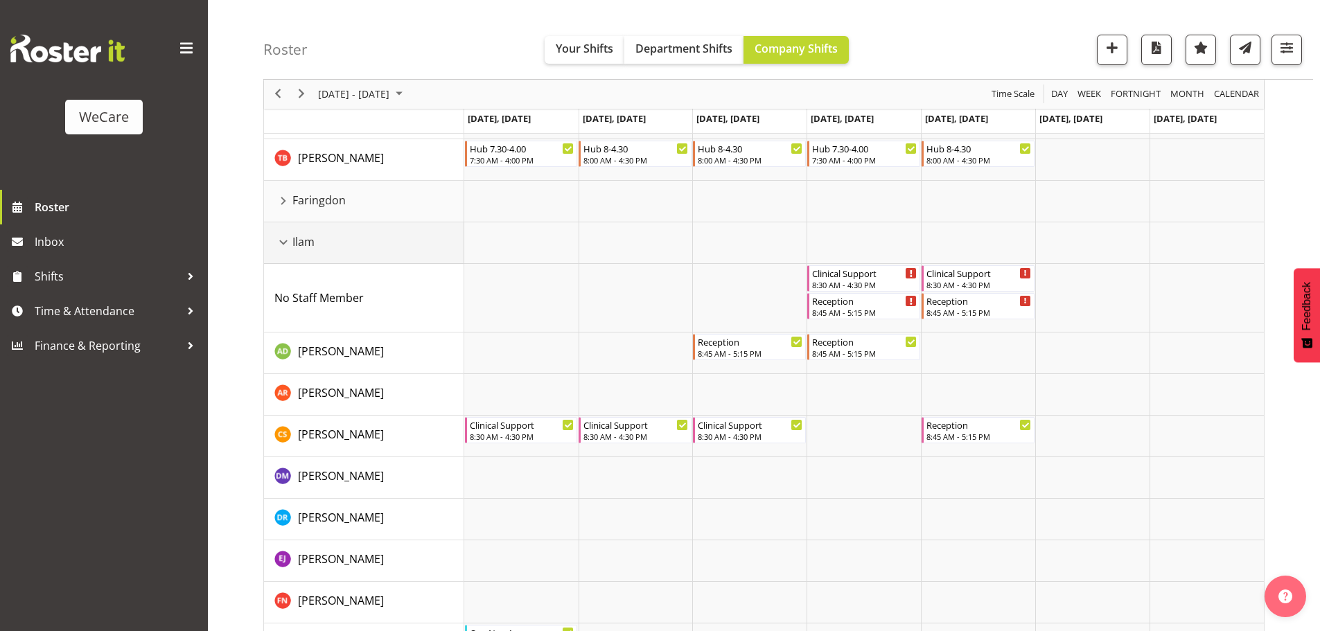
click at [283, 245] on div "Ilam resource" at bounding box center [283, 243] width 18 height 18
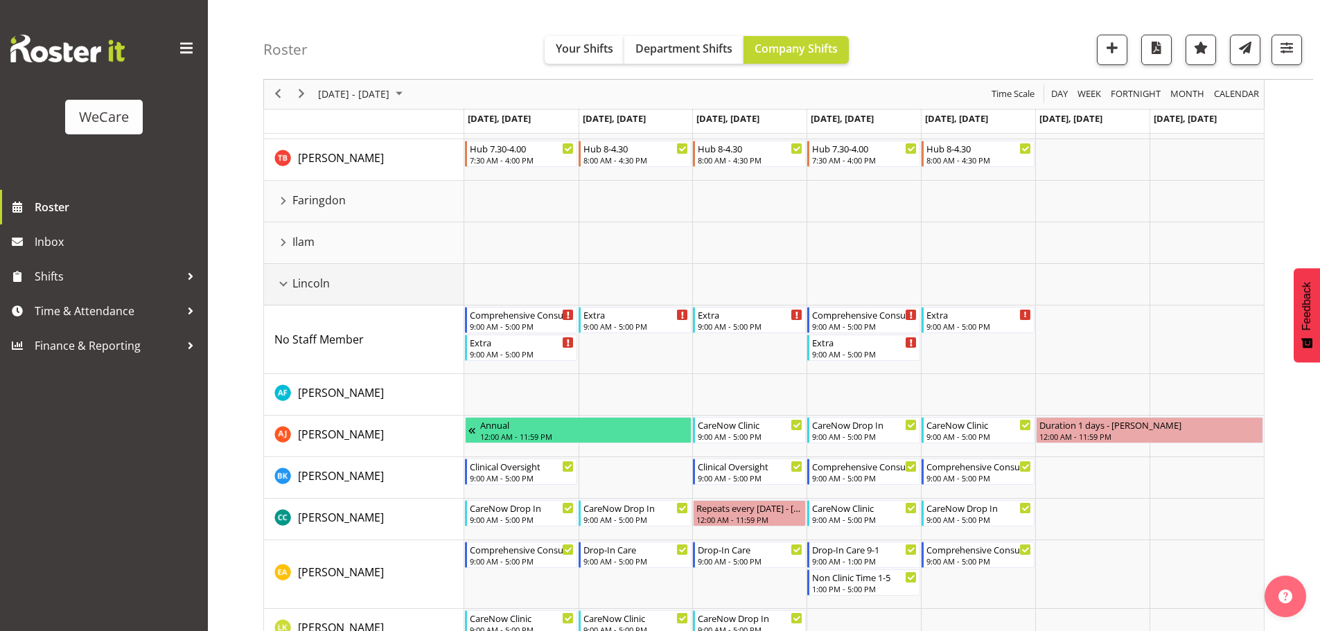
click at [284, 287] on div "Lincoln resource" at bounding box center [283, 284] width 18 height 18
